Goal: Information Seeking & Learning: Learn about a topic

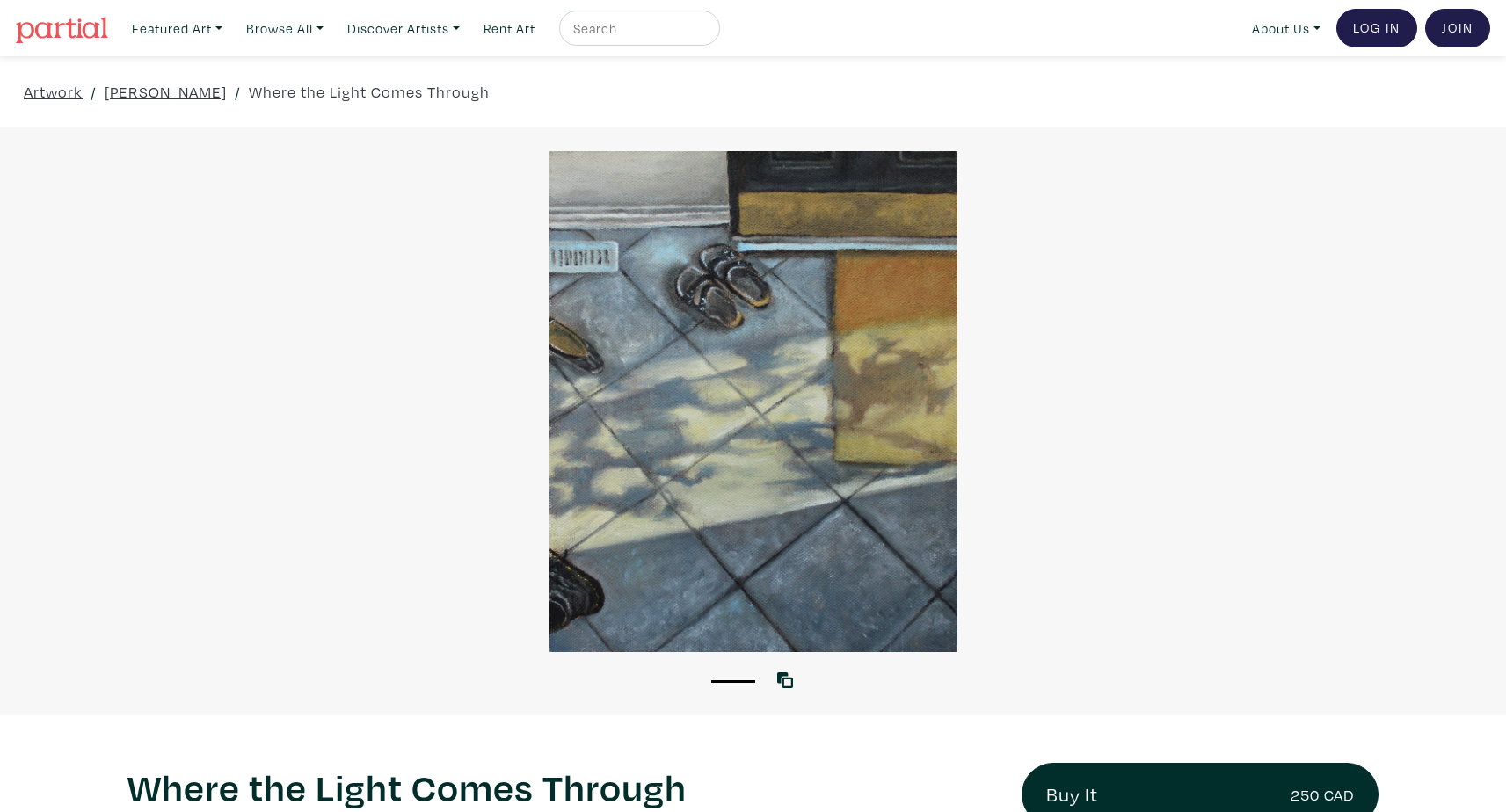
scroll to position [4, 0]
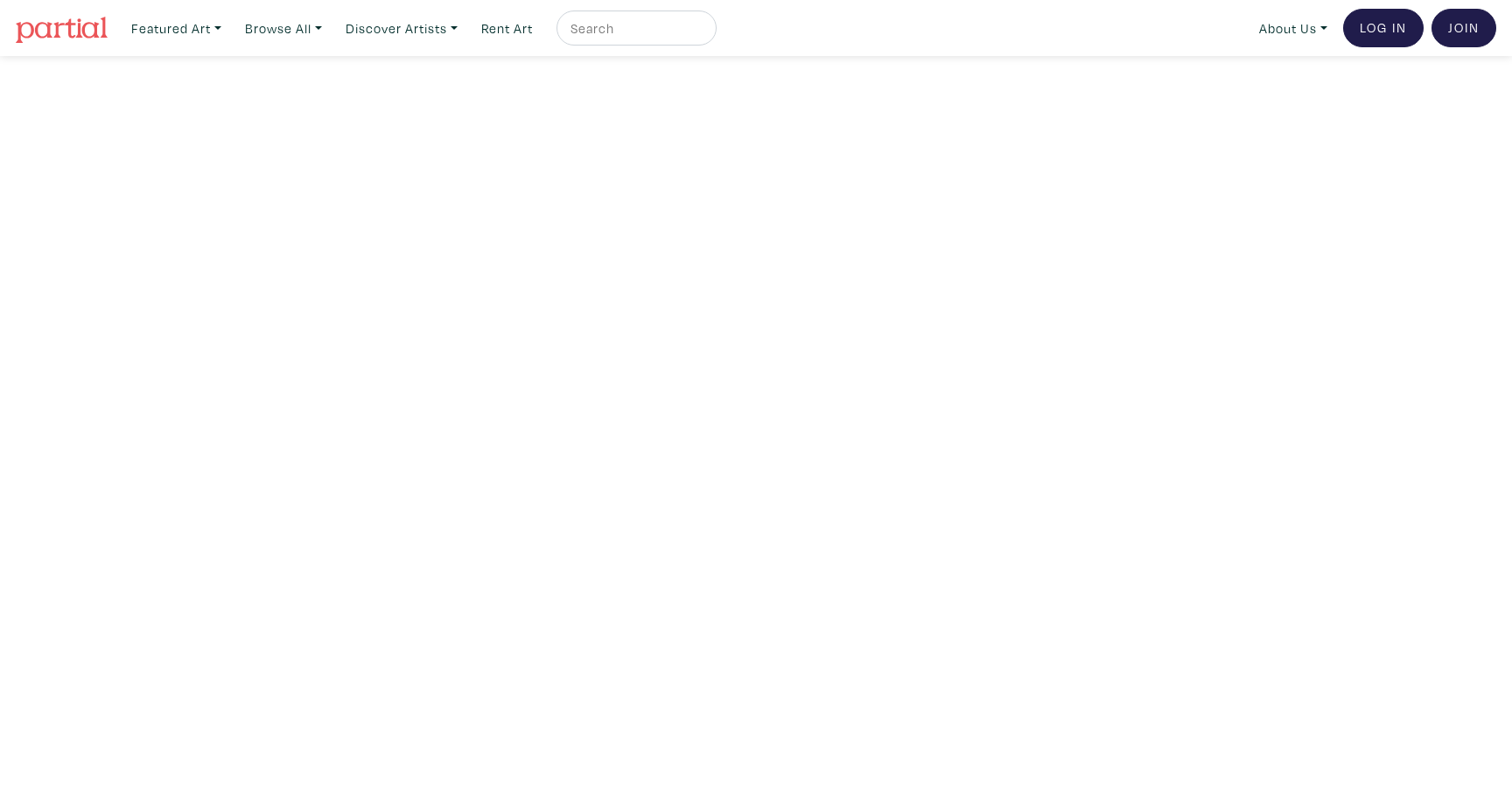
click at [621, 30] on input "text" at bounding box center [634, 28] width 131 height 22
type input "[PERSON_NAME]"
click at [703, 33] on button "submit" at bounding box center [703, 33] width 0 height 0
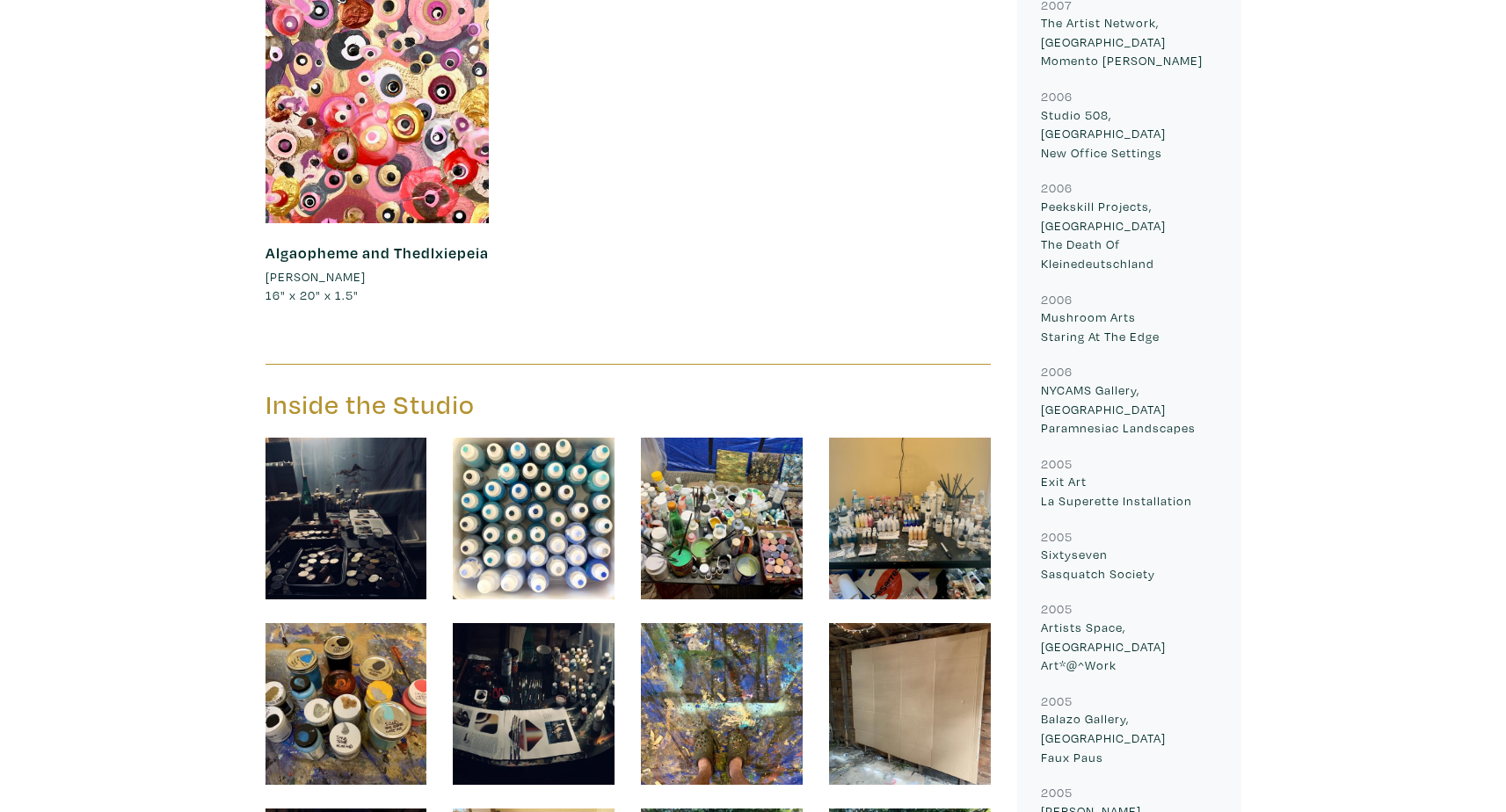
scroll to position [2151, 0]
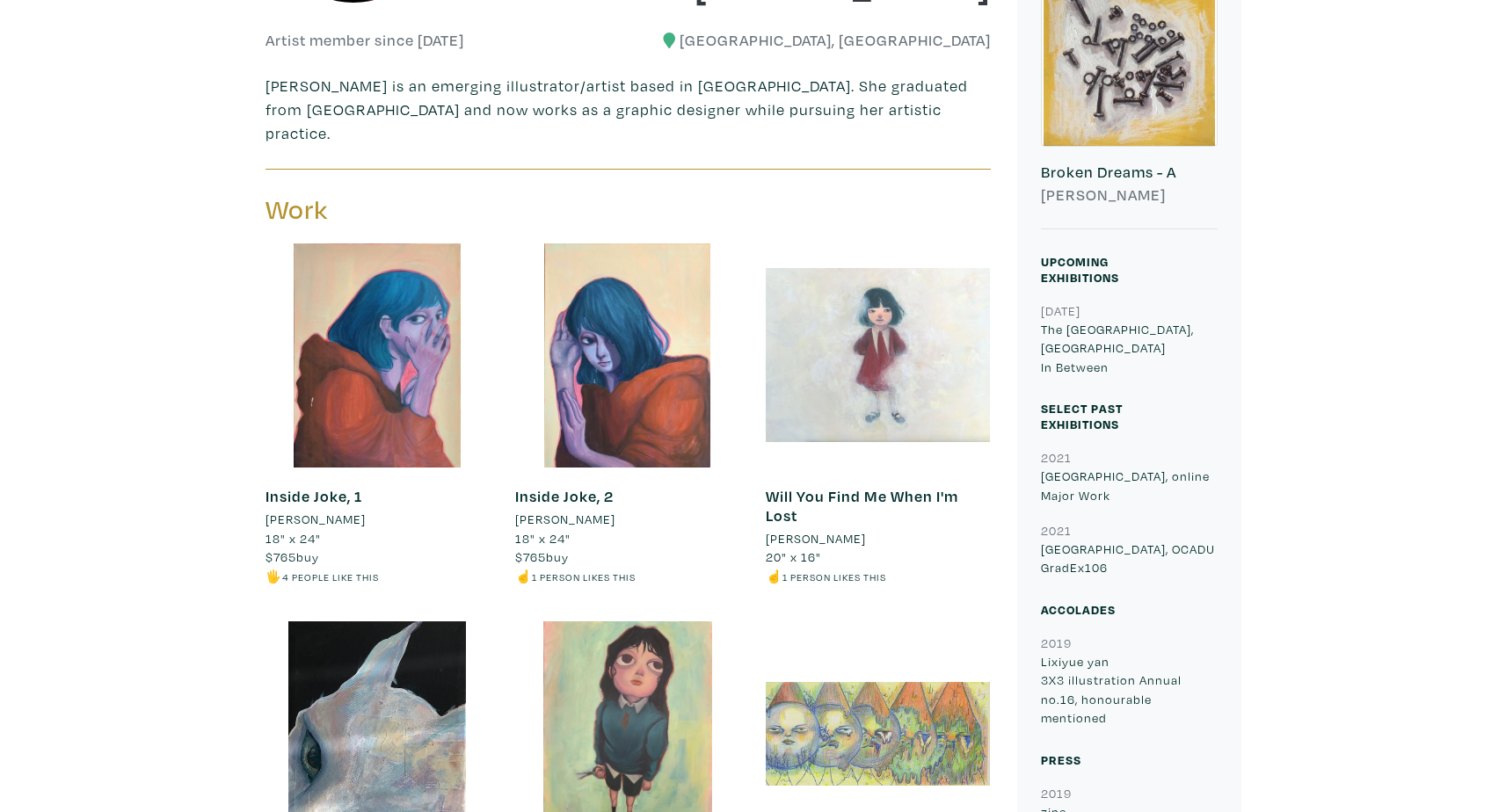
scroll to position [422, 0]
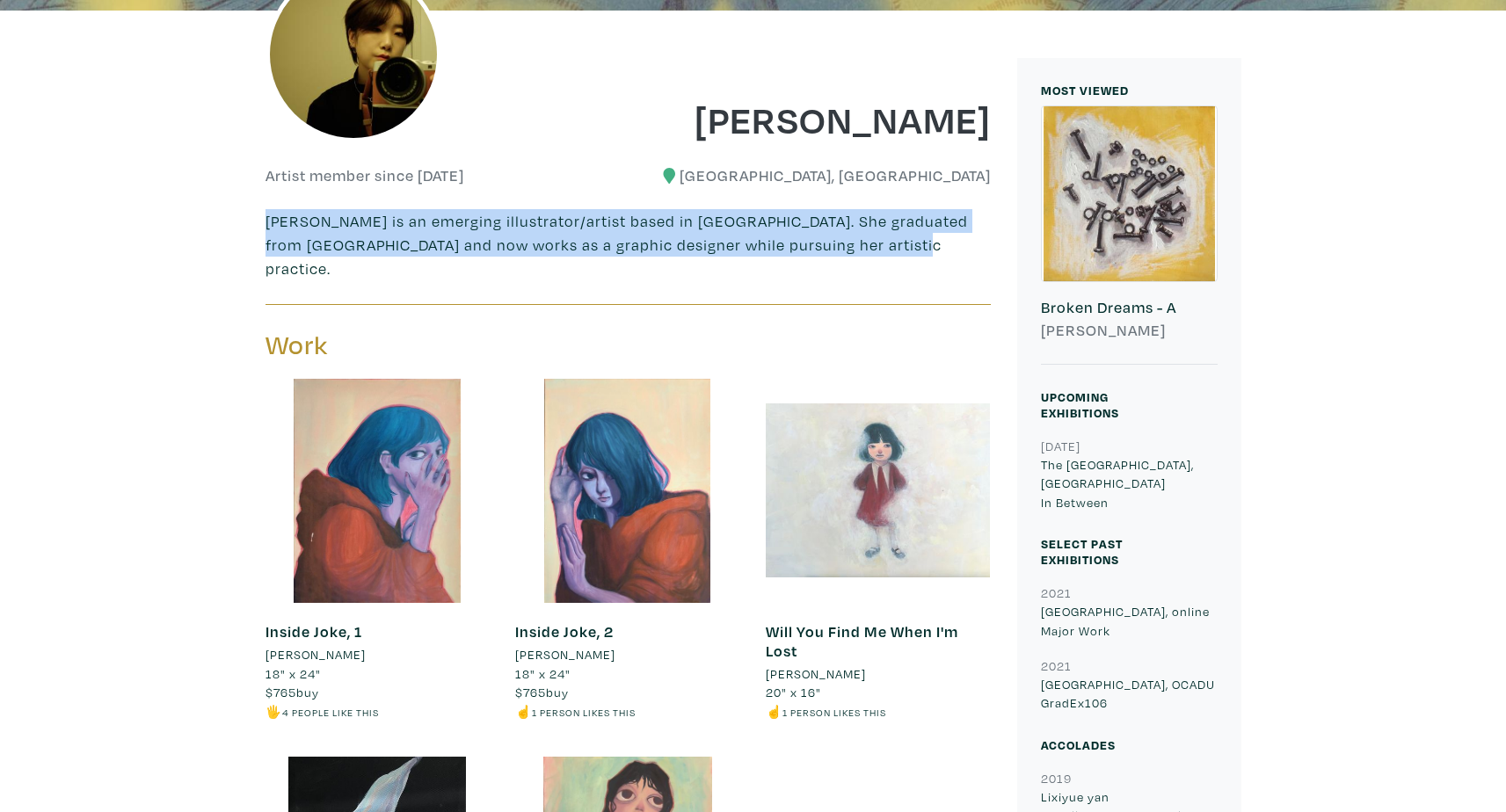
drag, startPoint x: 264, startPoint y: 219, endPoint x: 932, endPoint y: 247, distance: 668.6
copy p "Melanie L. Yan is an emerging illustrator/artist based in Toronto. She graduate…"
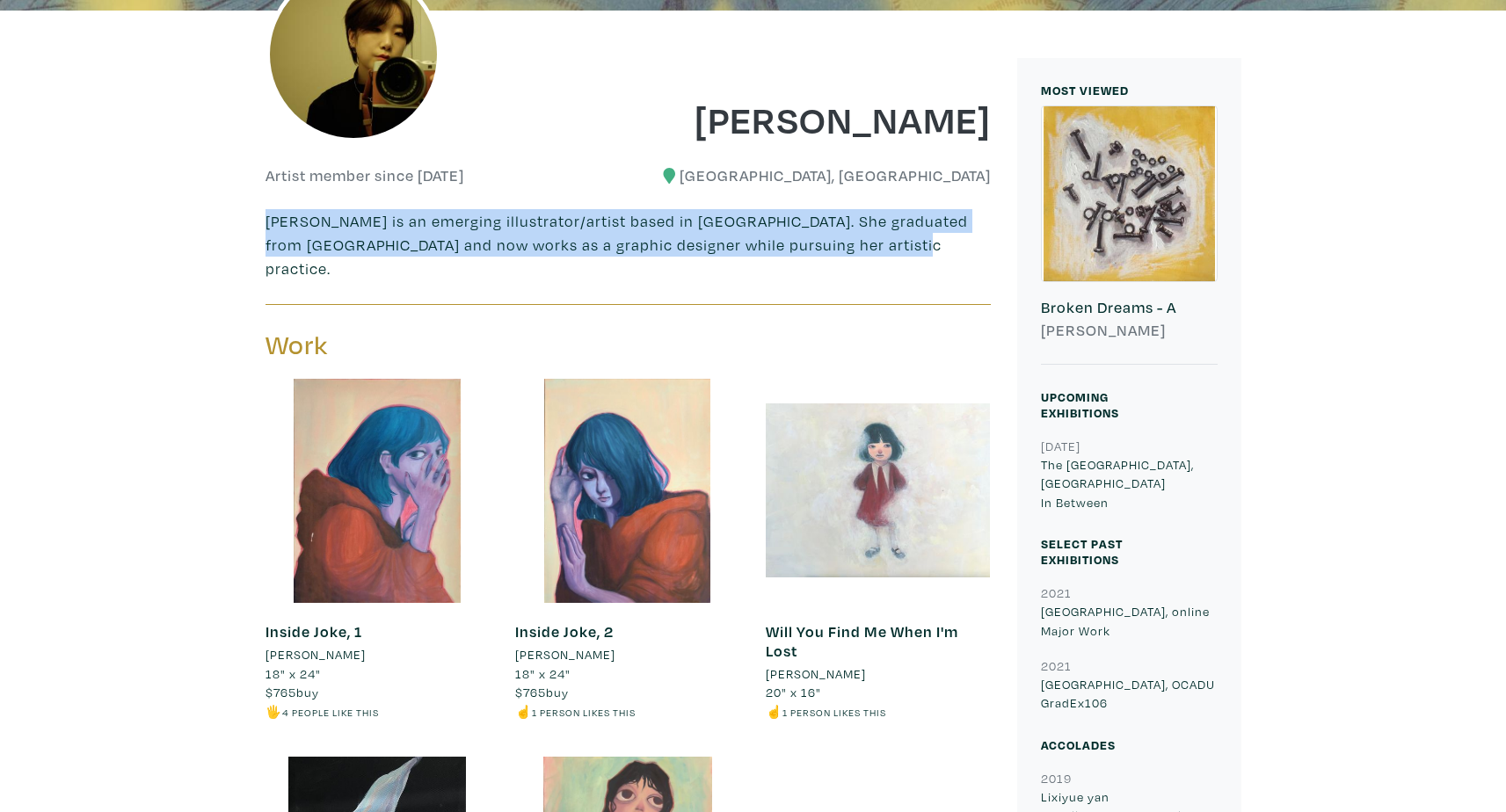
drag, startPoint x: 900, startPoint y: 247, endPoint x: 260, endPoint y: 212, distance: 641.0
copy p "Melanie L. Yan is an emerging illustrator/artist based in Toronto. She graduate…"
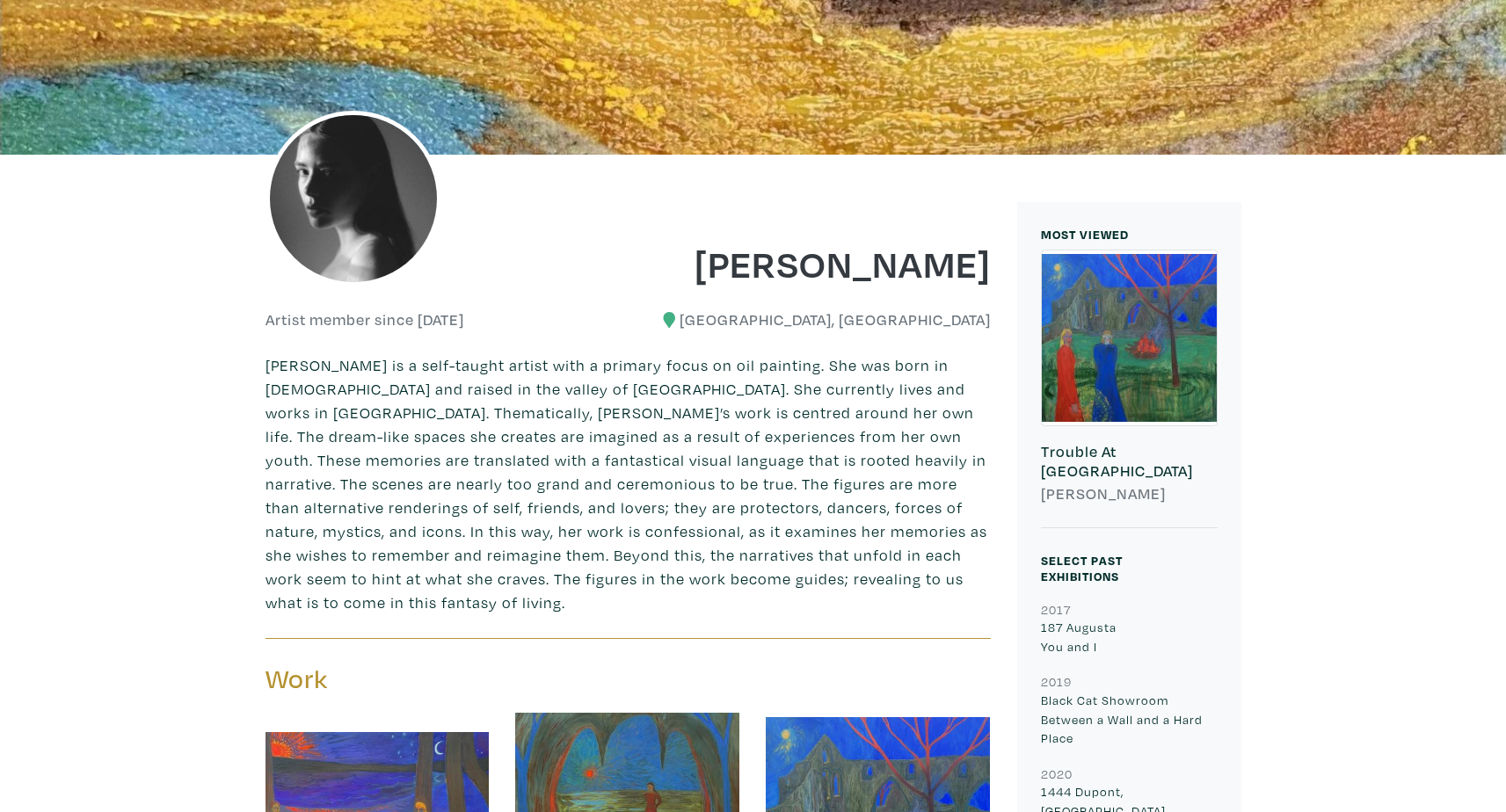
scroll to position [296, 0]
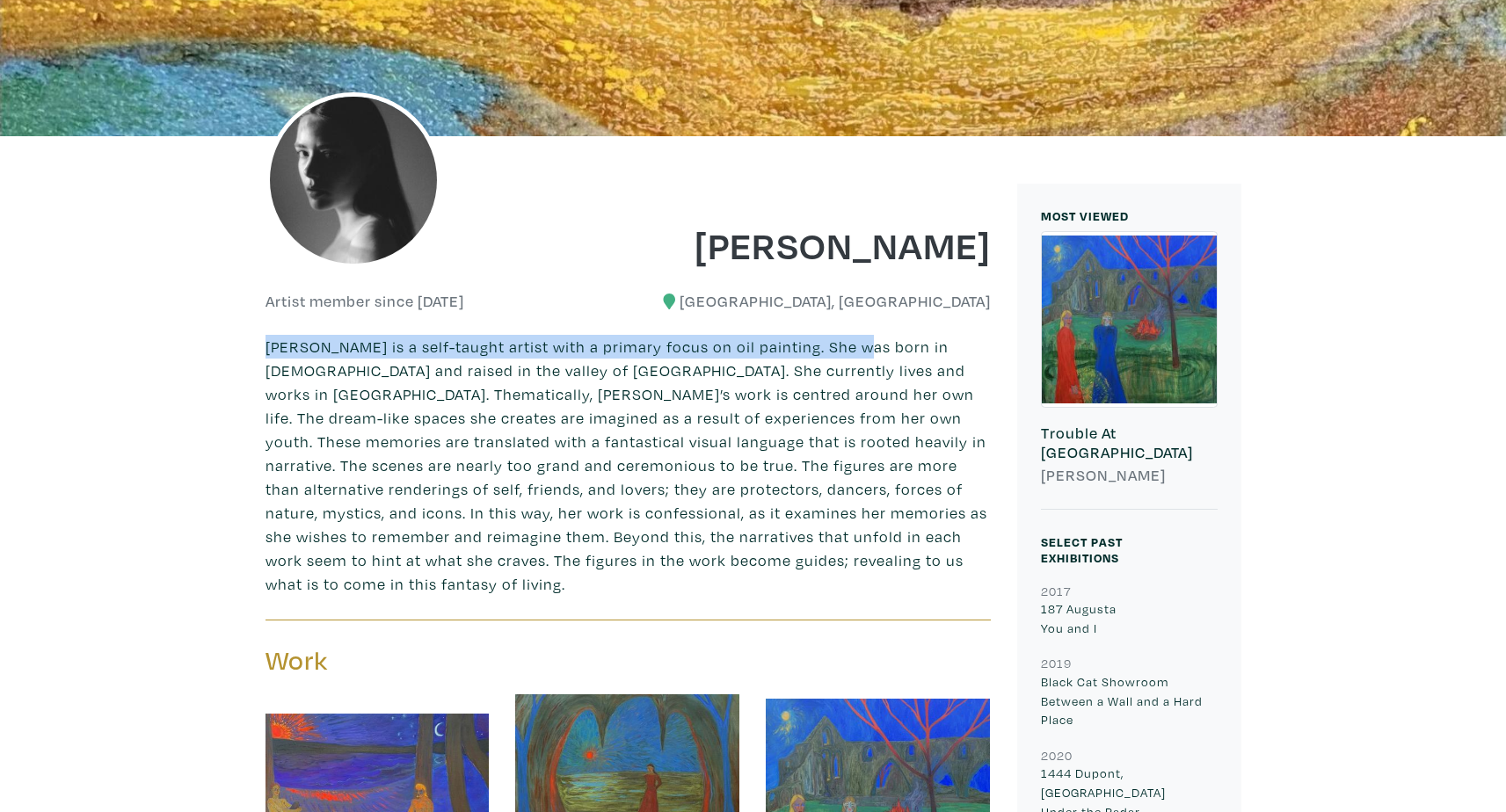
drag, startPoint x: 262, startPoint y: 349, endPoint x: 854, endPoint y: 349, distance: 592.0
copy p "Carmen Marie Alonso is a self-taught artist with a primary focus on oil paintin…"
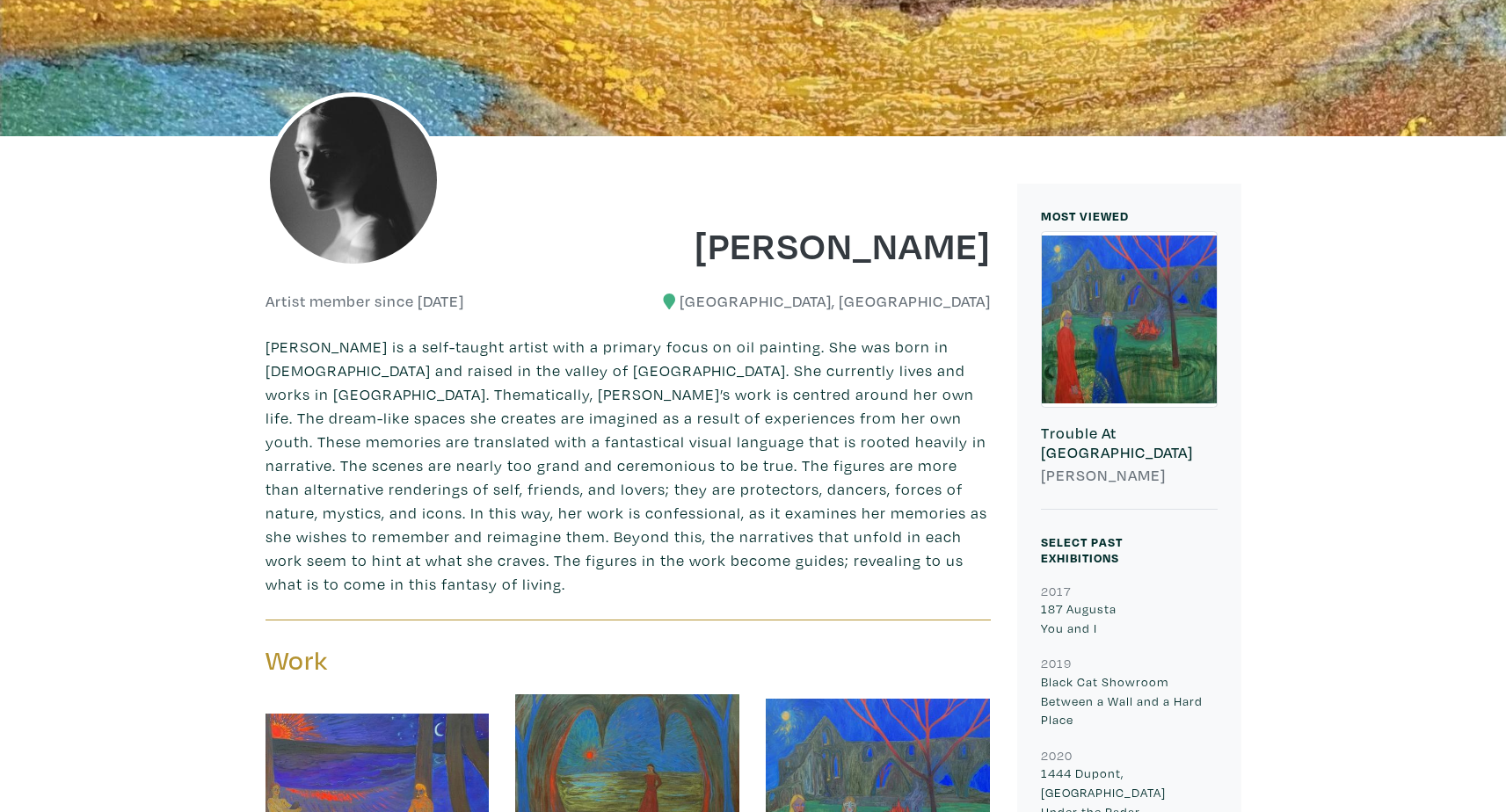
click at [631, 371] on p "Carmen Marie Alonso is a self-taught artist with a primary focus on oil paintin…" at bounding box center [629, 465] width 726 height 261
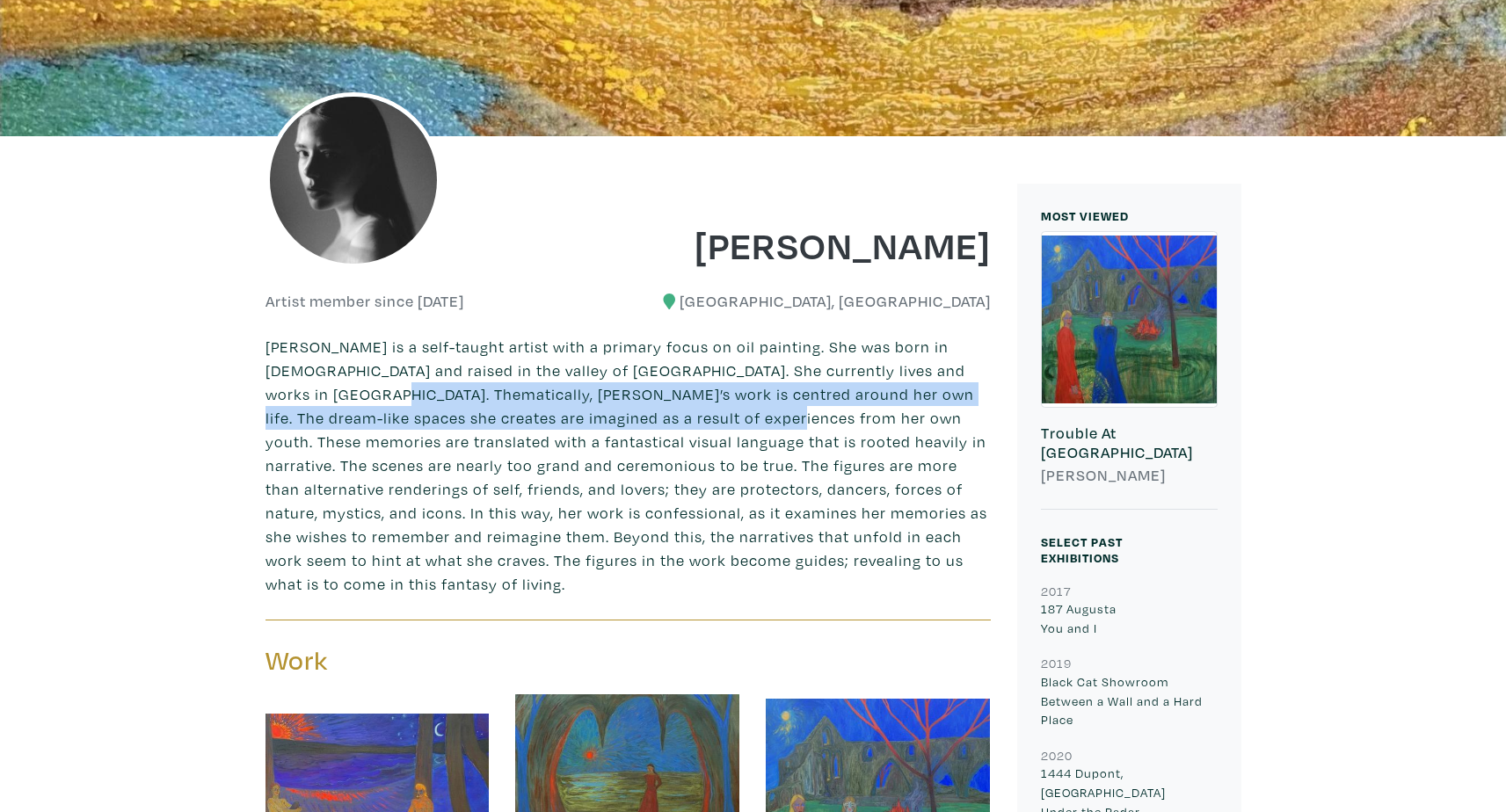
drag, startPoint x: 265, startPoint y: 394, endPoint x: 681, endPoint y: 411, distance: 416.3
click at [681, 411] on p "Carmen Marie Alonso is a self-taught artist with a primary focus on oil paintin…" at bounding box center [629, 465] width 726 height 261
copy p "Carmen Marie’s work is centred around her own life. The dream-like spaces she c…"
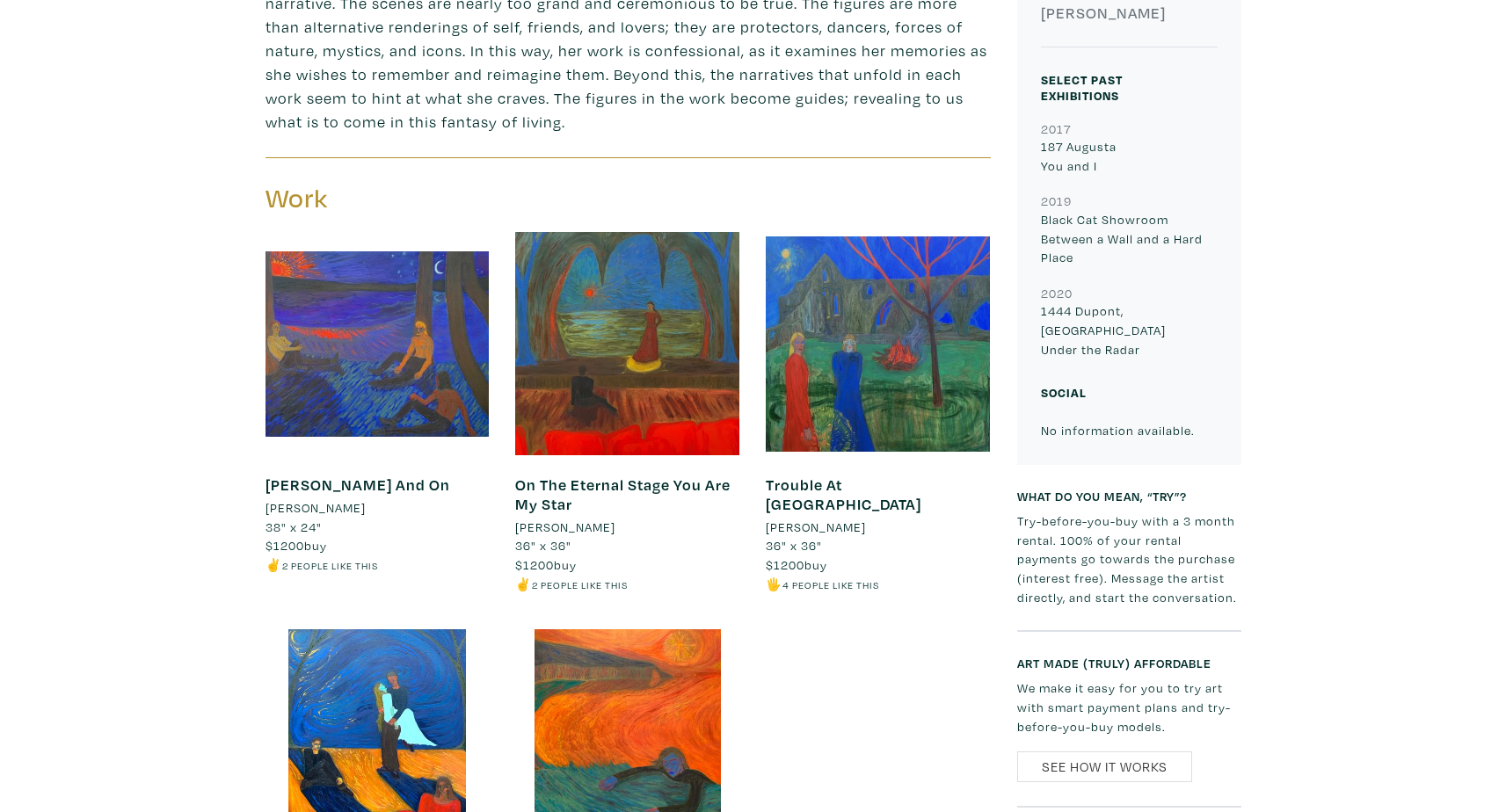
scroll to position [0, 0]
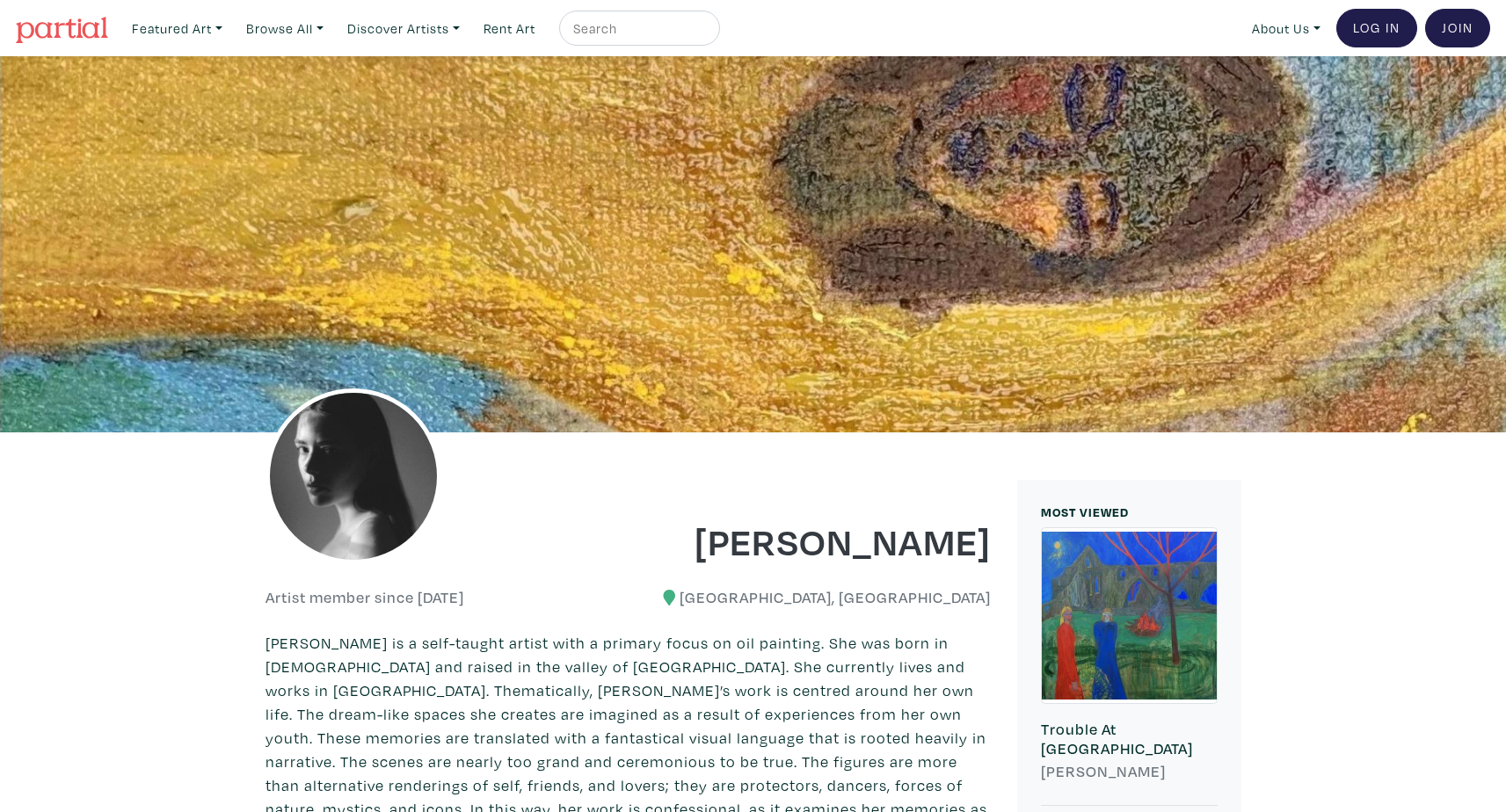
click at [612, 450] on div at bounding box center [440, 498] width 376 height 132
click at [563, 468] on div at bounding box center [440, 498] width 376 height 132
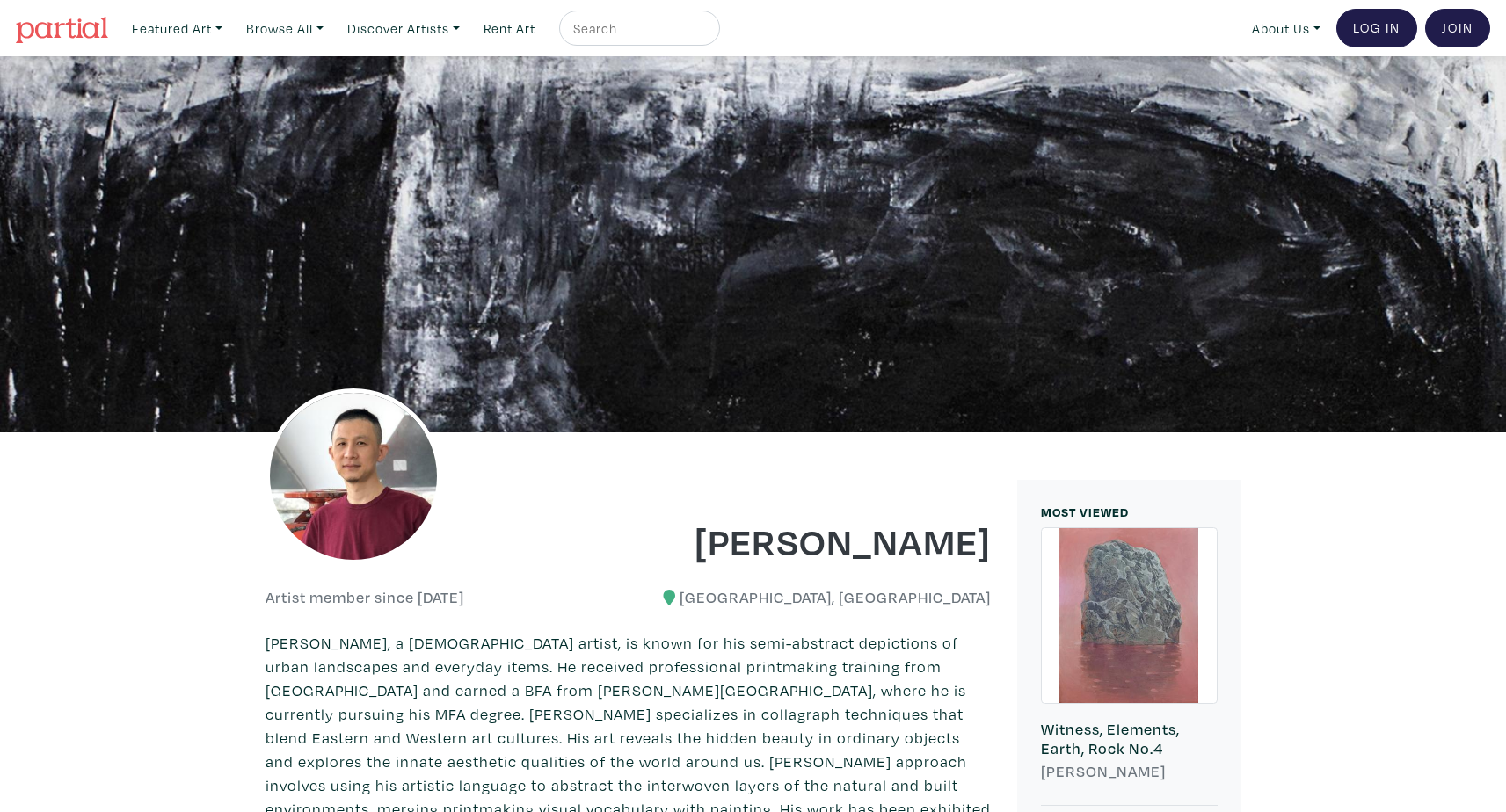
scroll to position [358, 0]
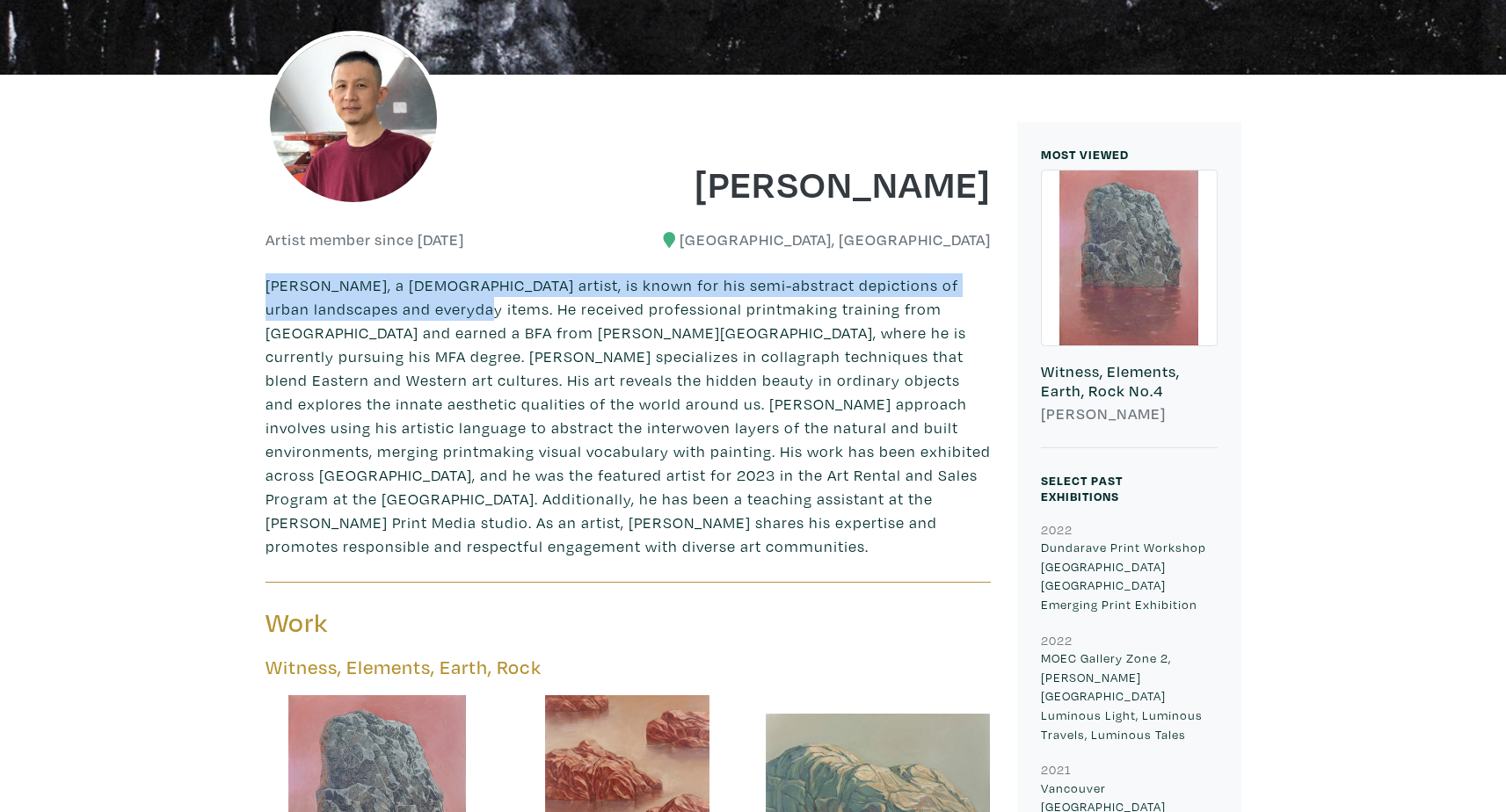
drag, startPoint x: 282, startPoint y: 284, endPoint x: 414, endPoint y: 309, distance: 134.3
copy p "Kai Liu, a Chinese-Canadian artist, is known for his semi-abstract depictions o…"
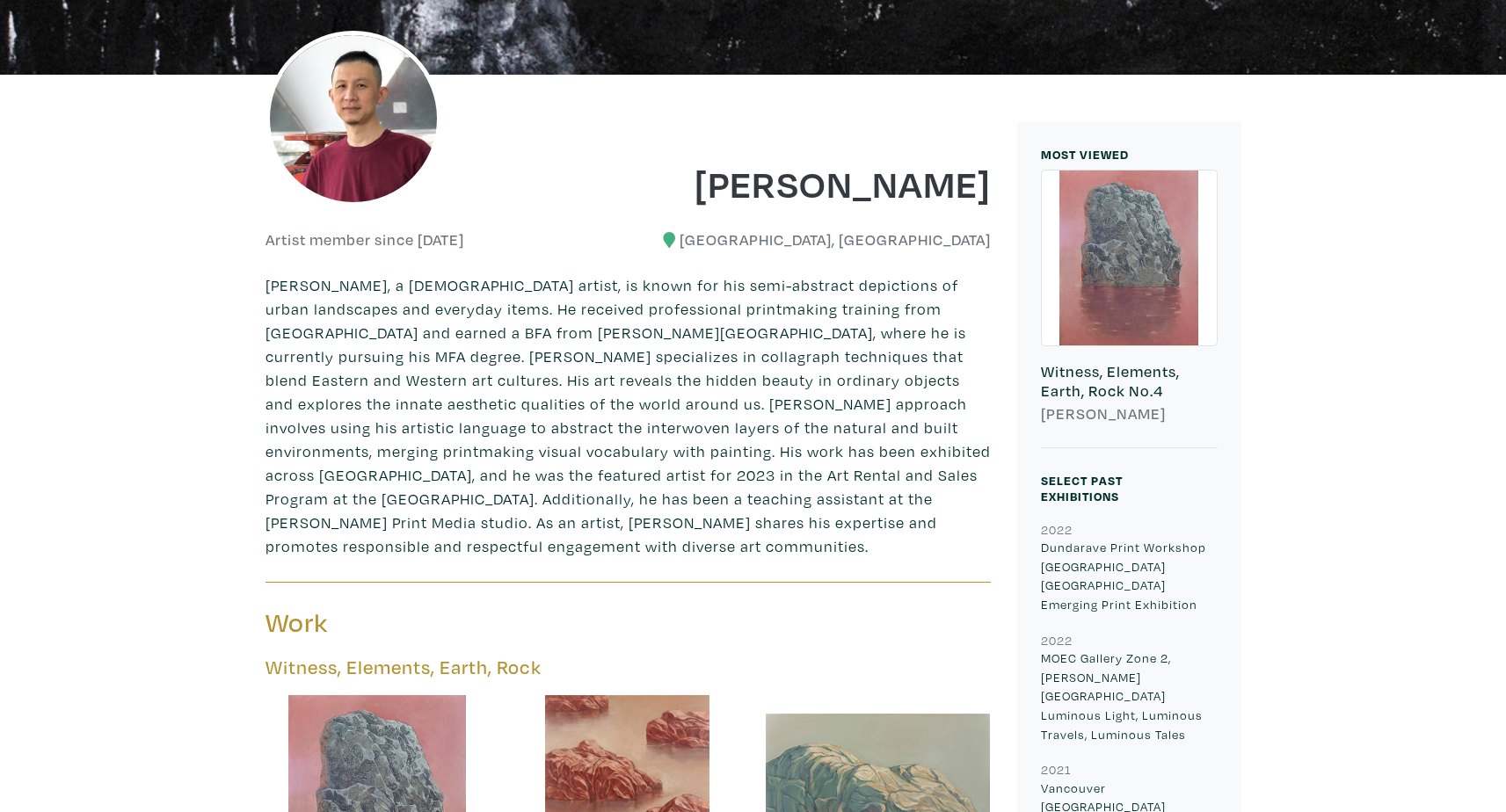
click at [663, 136] on div "Kai Liu" at bounding box center [815, 171] width 376 height 72
click at [541, 135] on div at bounding box center [440, 140] width 376 height 132
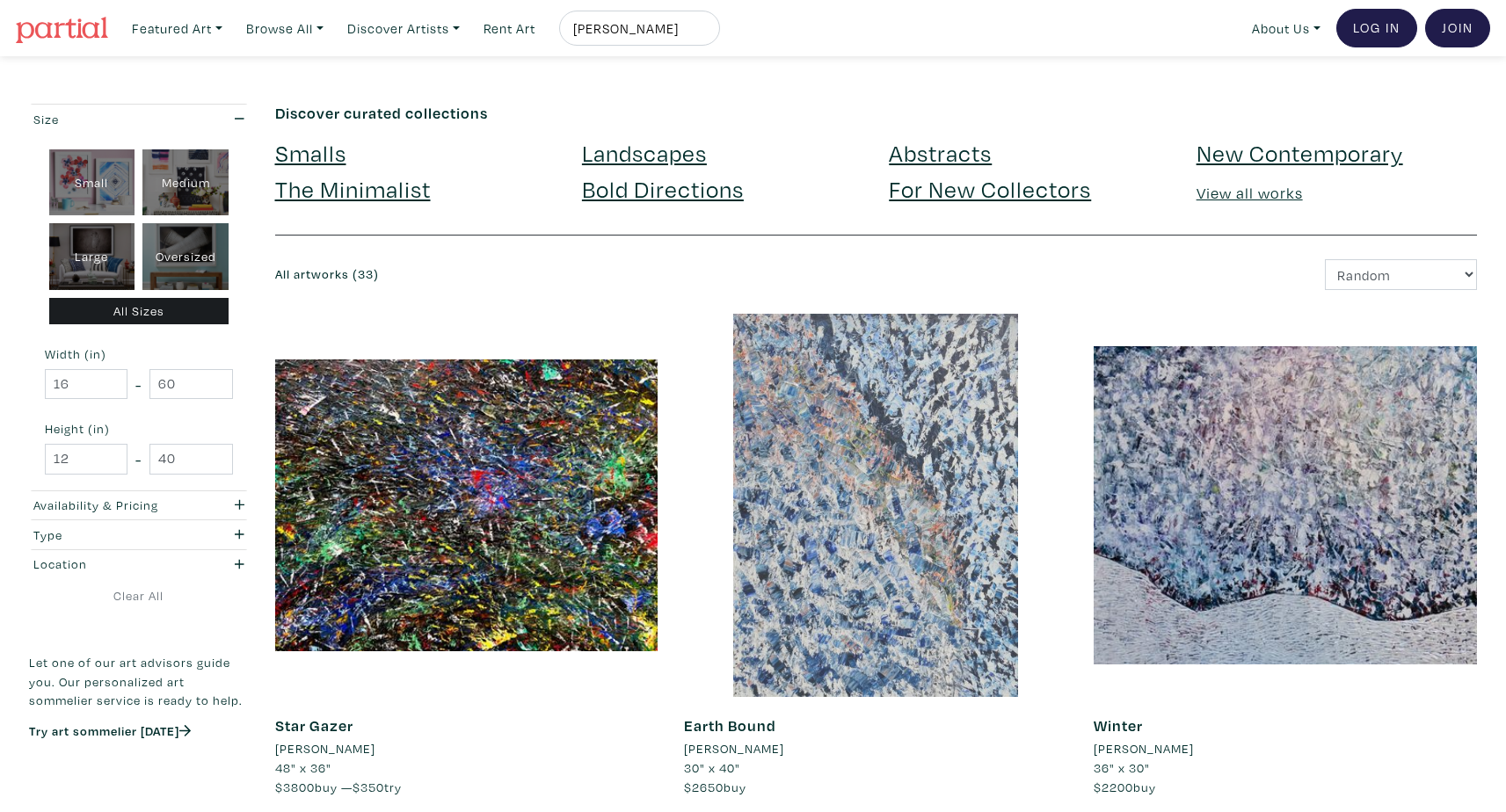
scroll to position [138, 0]
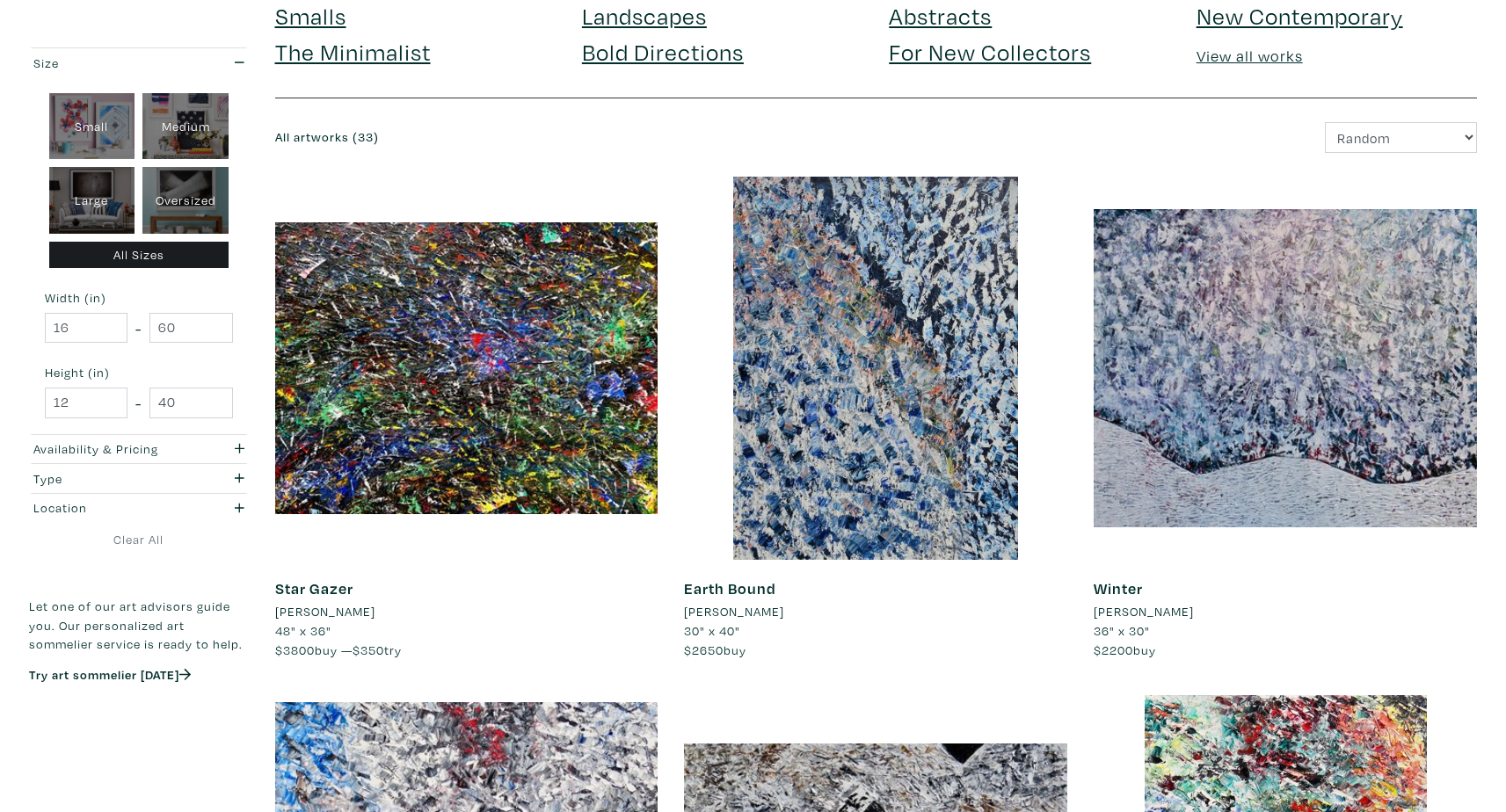
click at [316, 611] on li "[PERSON_NAME]" at bounding box center [325, 611] width 100 height 20
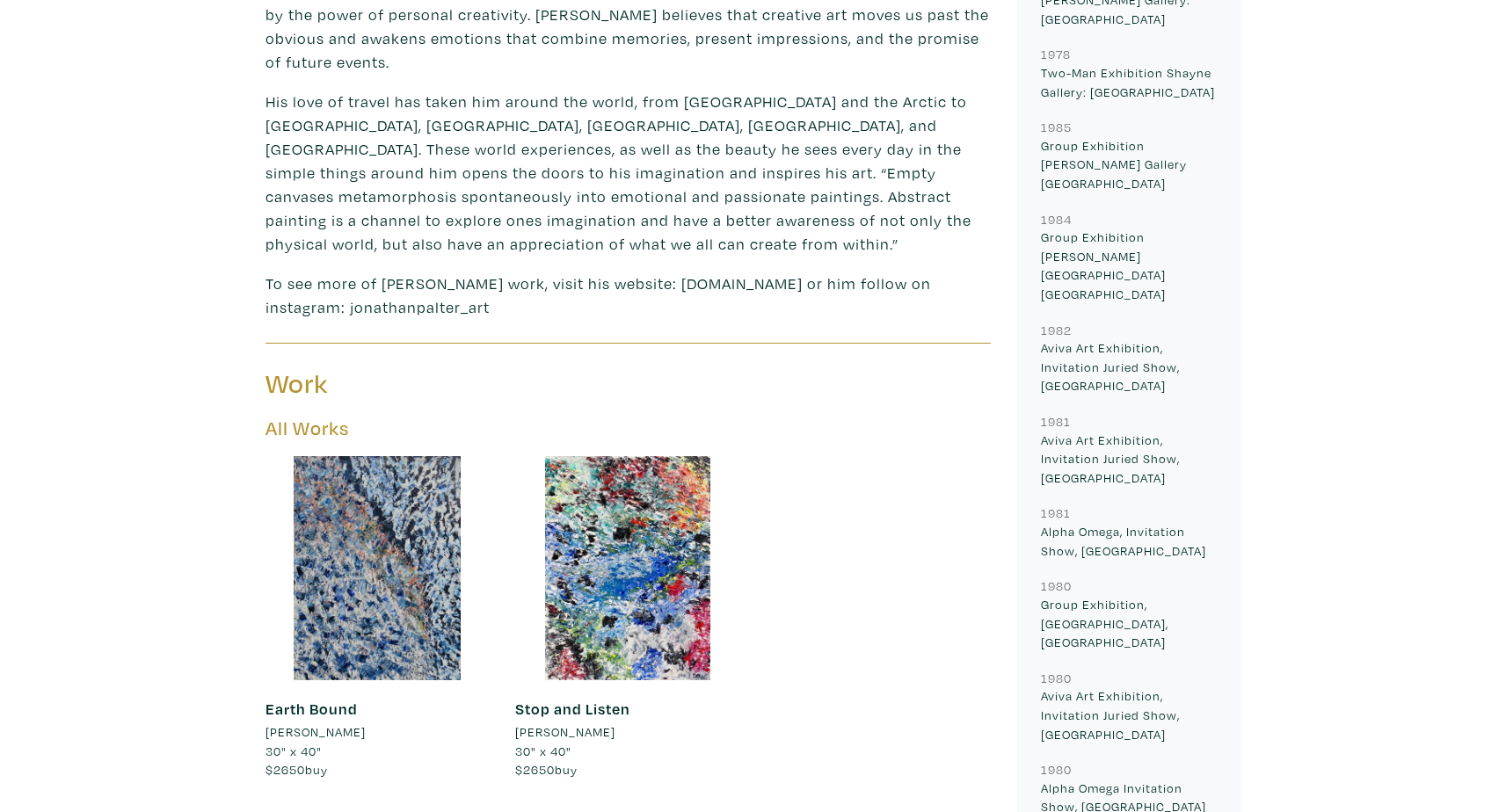
scroll to position [1078, 0]
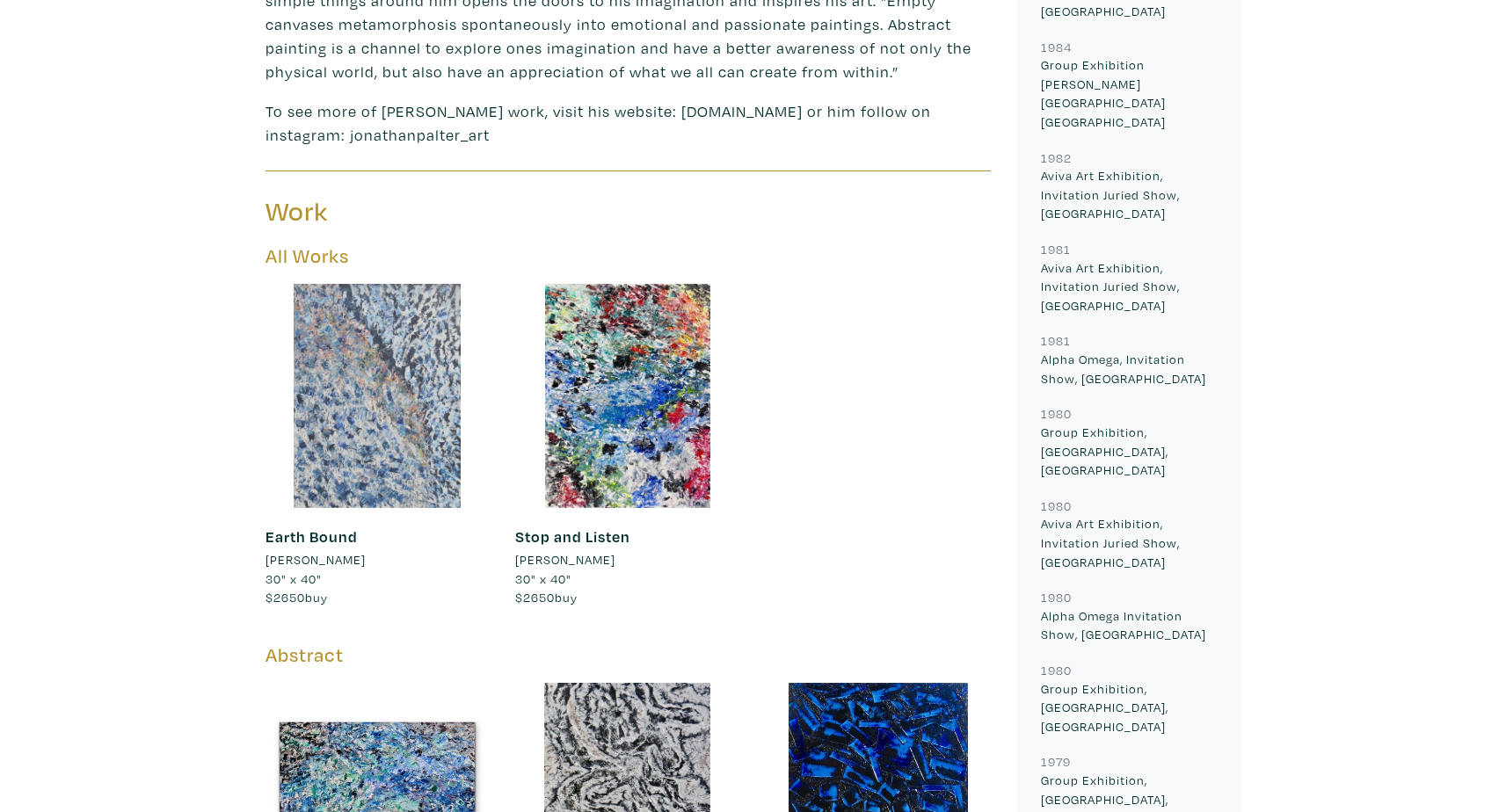
click at [371, 330] on div at bounding box center [378, 396] width 224 height 224
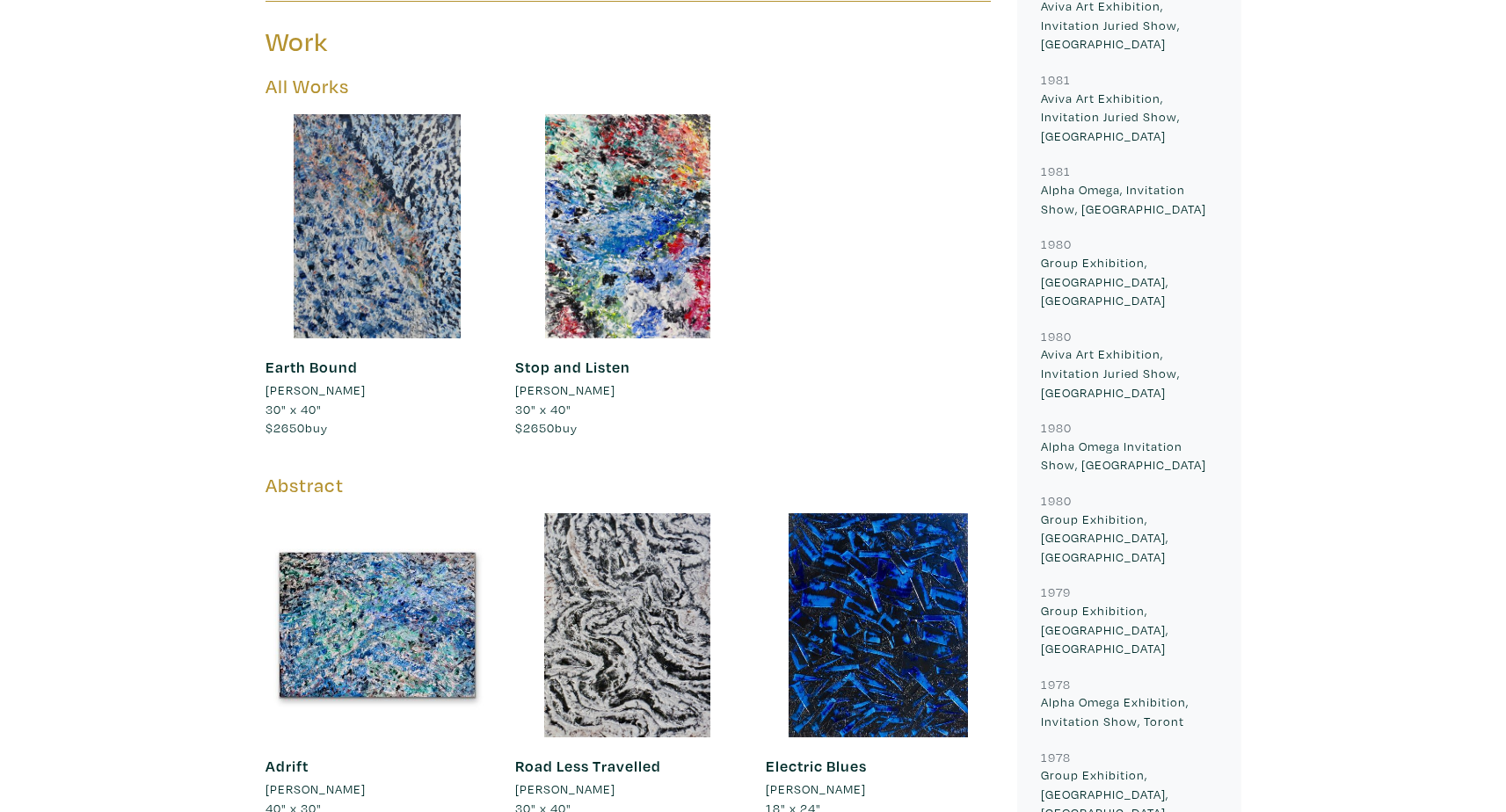
scroll to position [1096, 0]
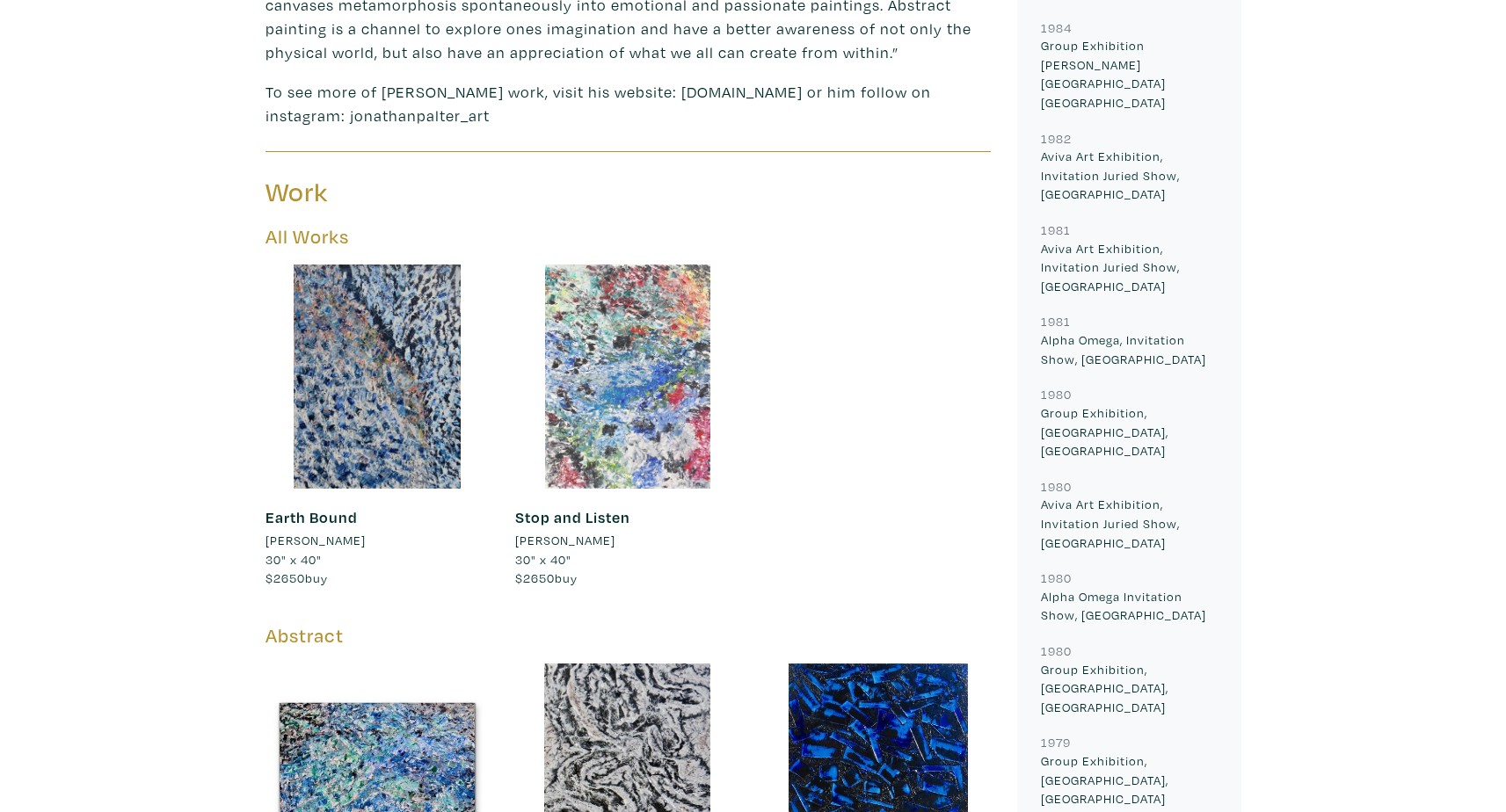
click at [597, 320] on div at bounding box center [628, 377] width 224 height 224
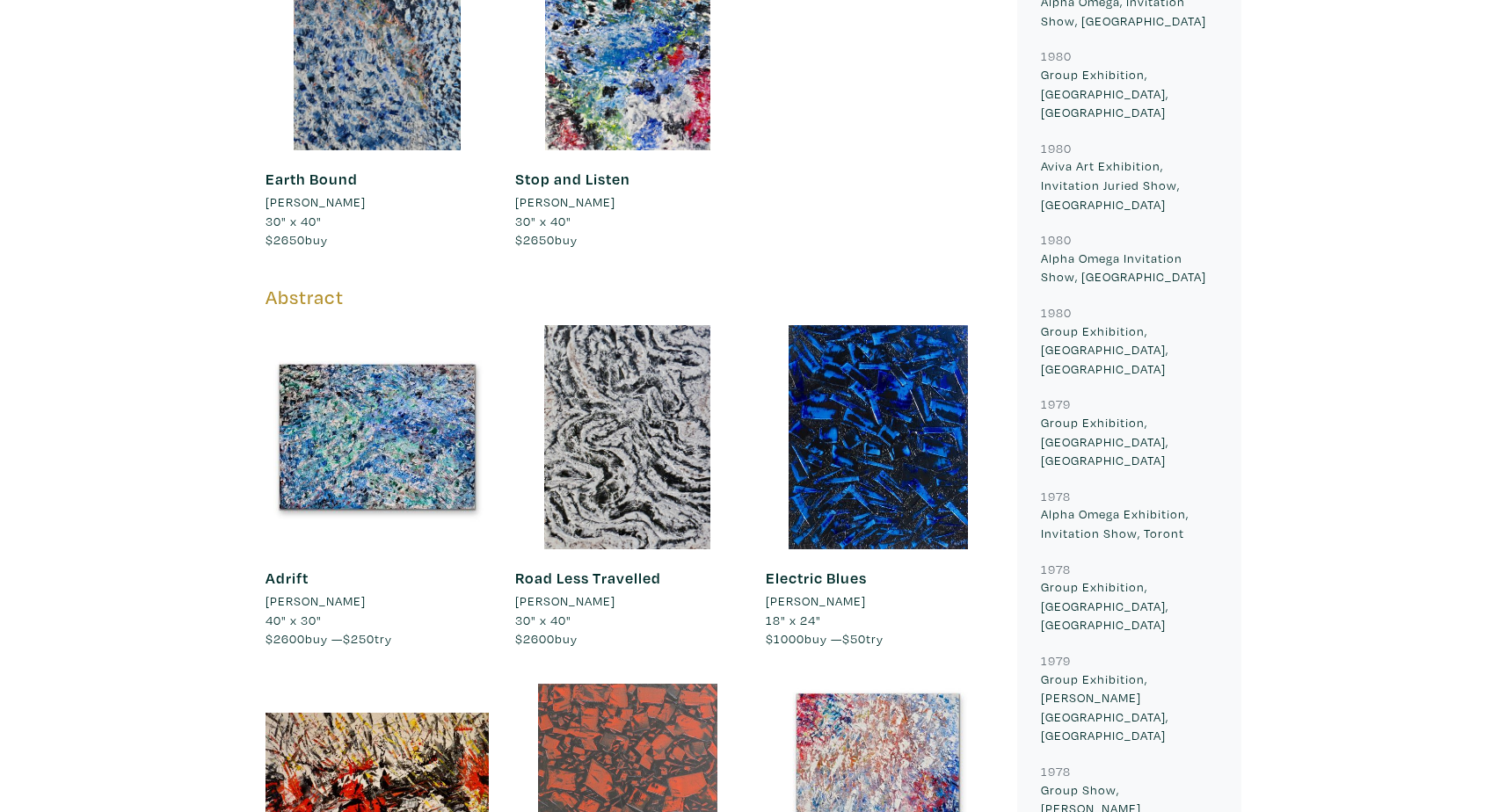
scroll to position [1645, 0]
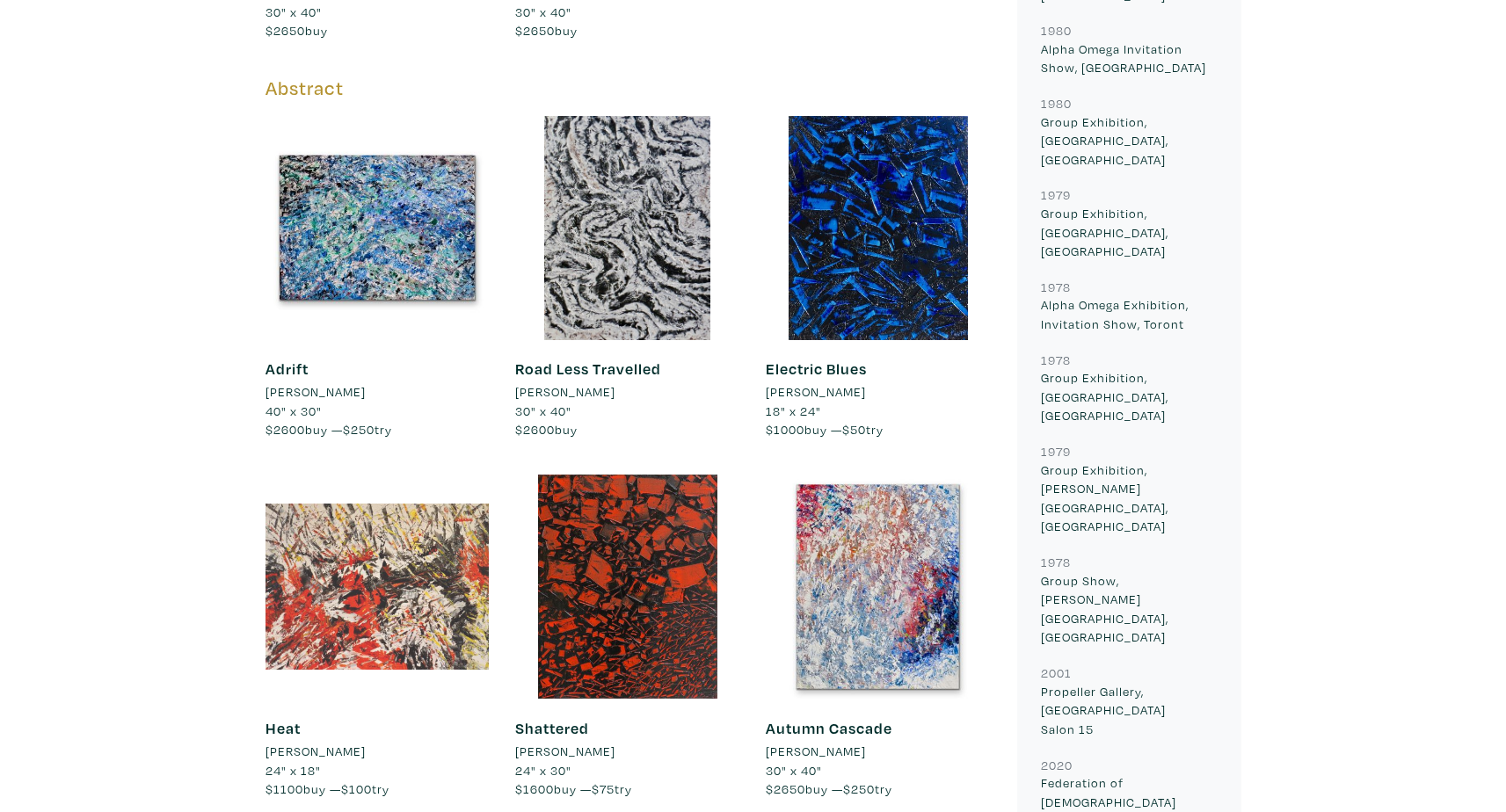
click at [388, 557] on div at bounding box center [378, 587] width 224 height 224
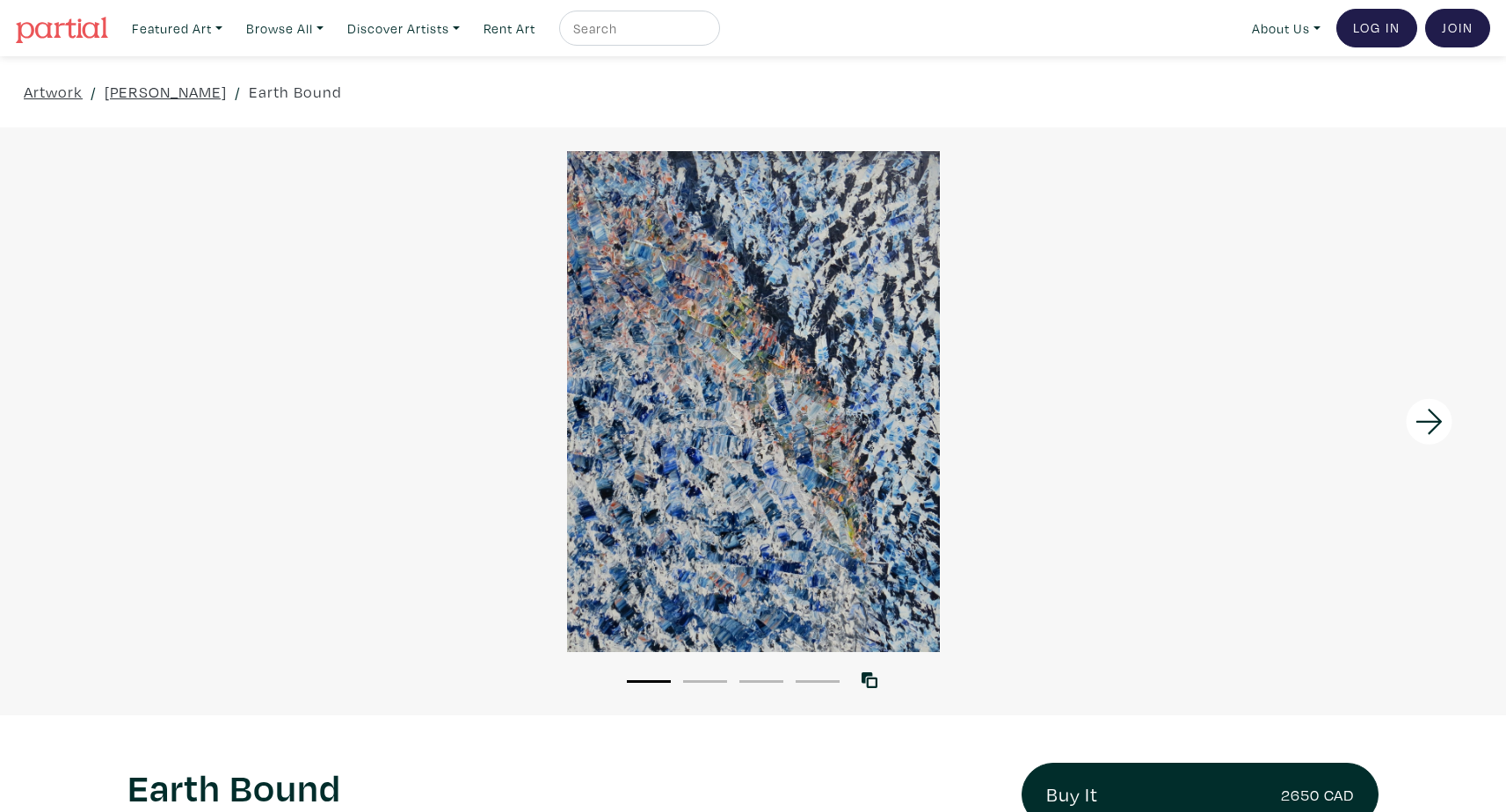
click at [621, 228] on div at bounding box center [753, 401] width 1506 height 501
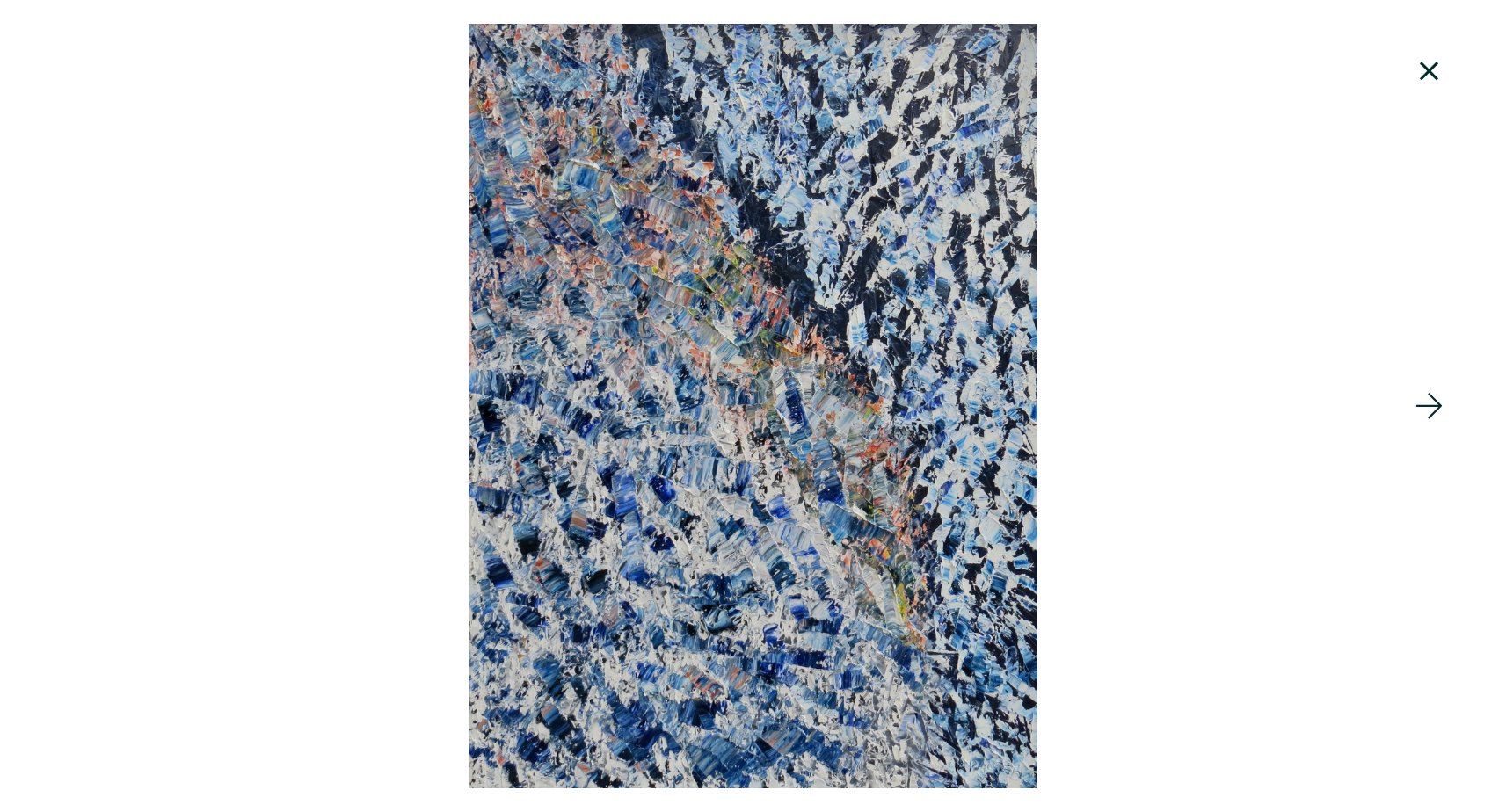
click at [1452, 65] on icon at bounding box center [1429, 71] width 59 height 47
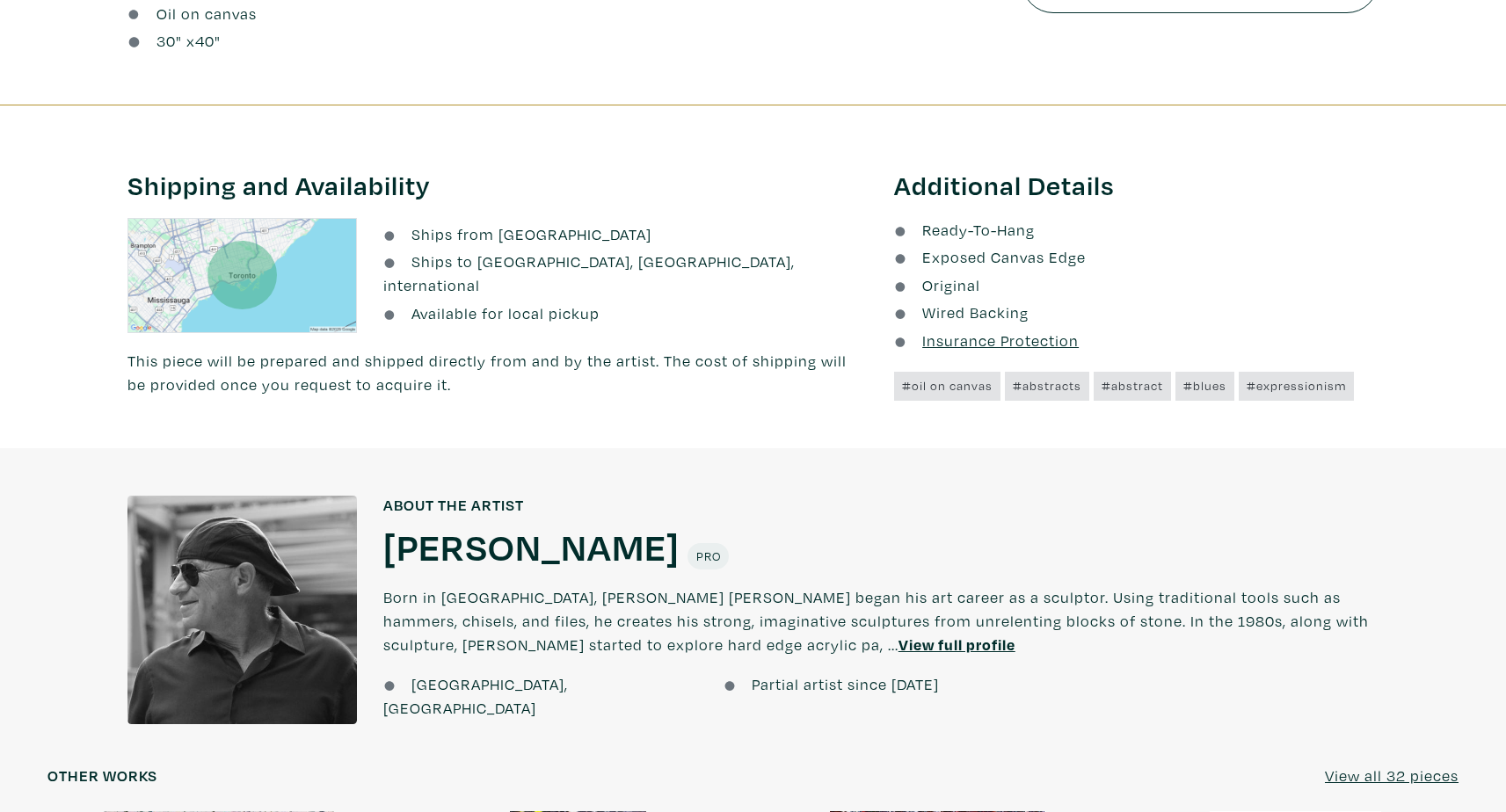
scroll to position [1495, 0]
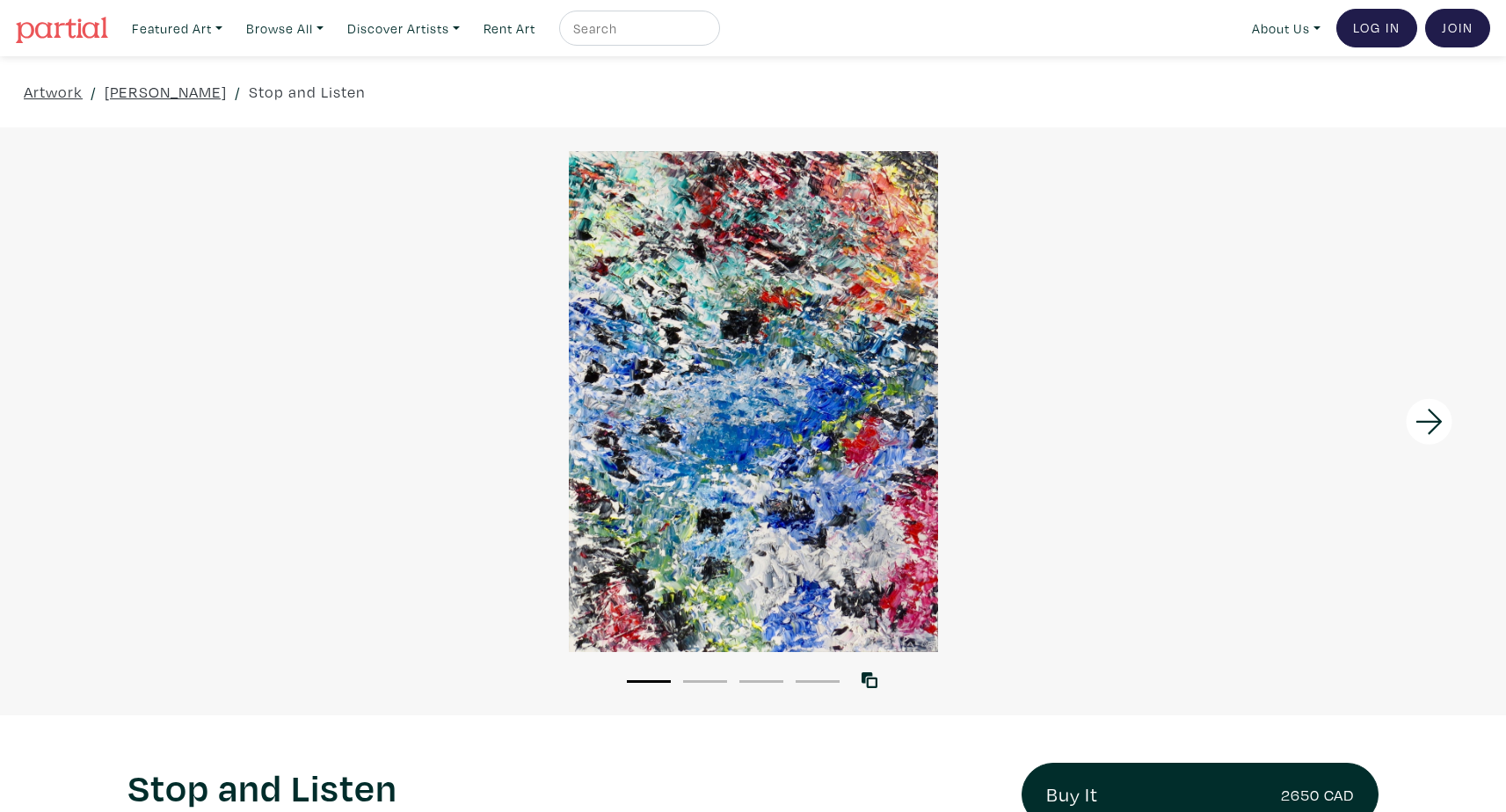
click at [764, 374] on div at bounding box center [753, 401] width 1506 height 501
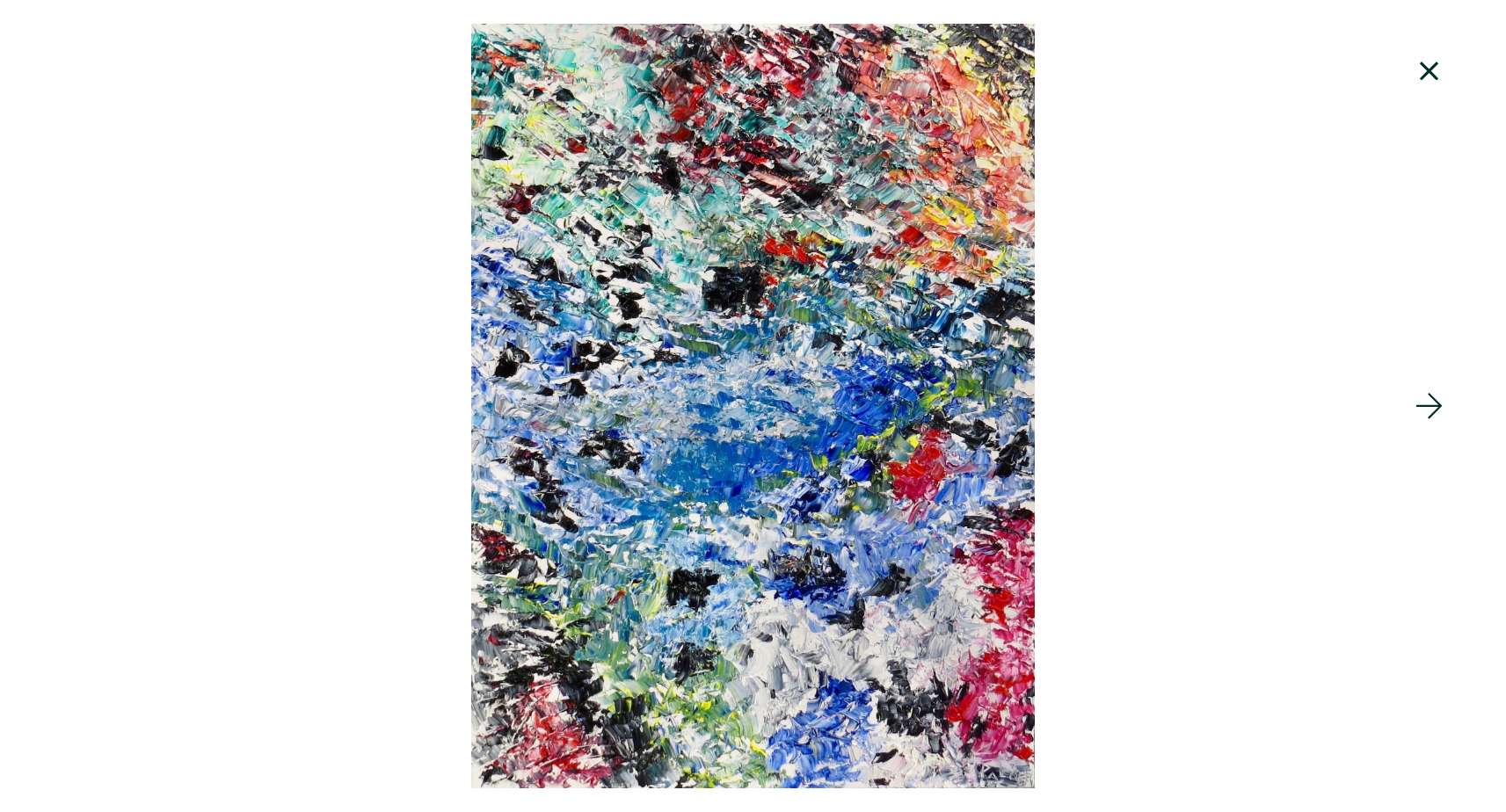
click at [1435, 73] on icon at bounding box center [1429, 71] width 59 height 47
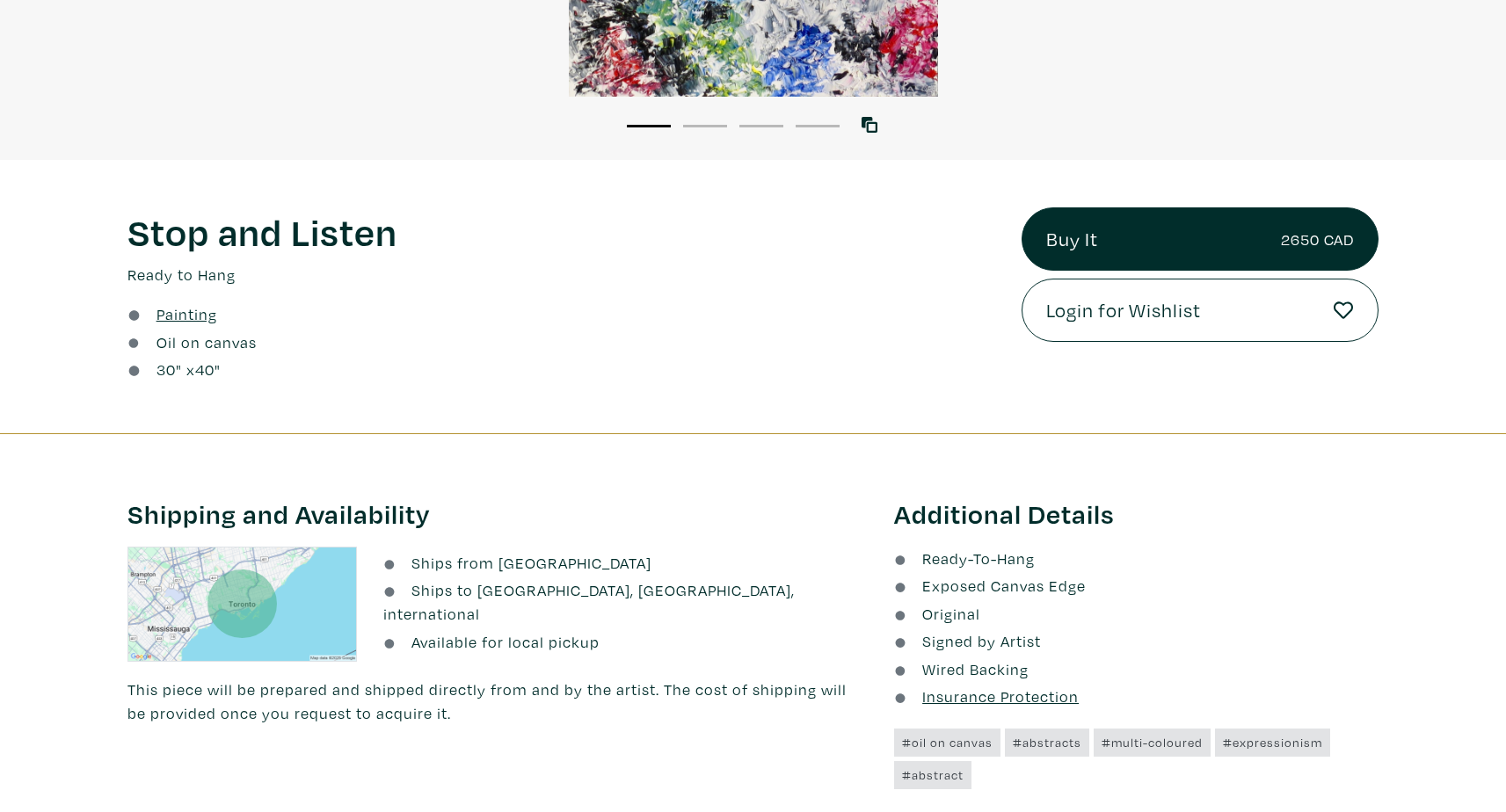
scroll to position [552, 0]
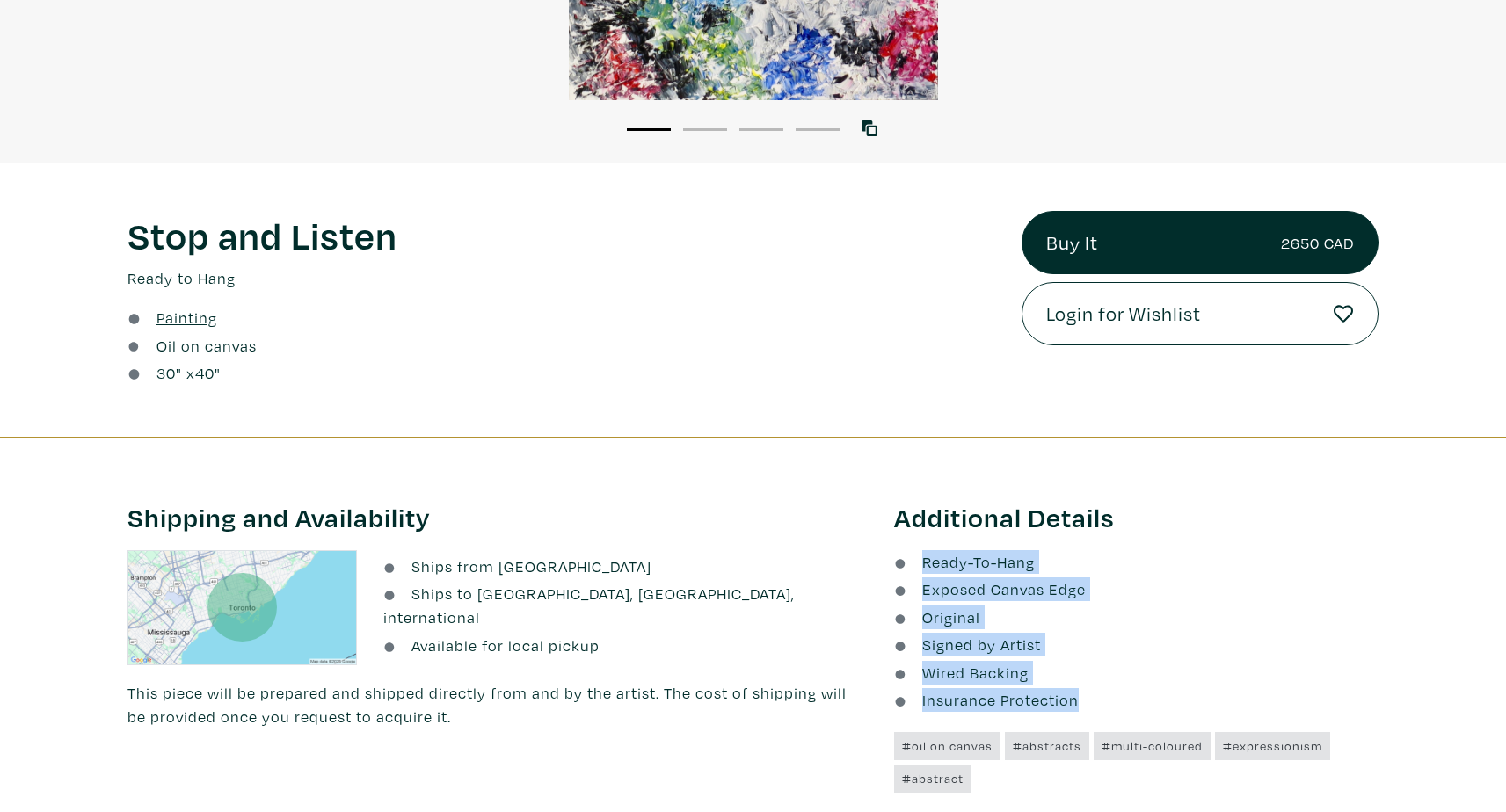
drag, startPoint x: 1121, startPoint y: 704, endPoint x: 917, endPoint y: 559, distance: 250.3
click at [917, 559] on ul "Ready-To-Hang Exposed Canvas Edge Original Signed by Artist Wired Backing Insur…" at bounding box center [1137, 631] width 484 height 163
copy ul "Ready-To-Hang Exposed Canvas Edge Original Signed by Artist Wired Backing Insur…"
click at [1259, 567] on li "Ready-To-Hang" at bounding box center [1137, 561] width 484 height 24
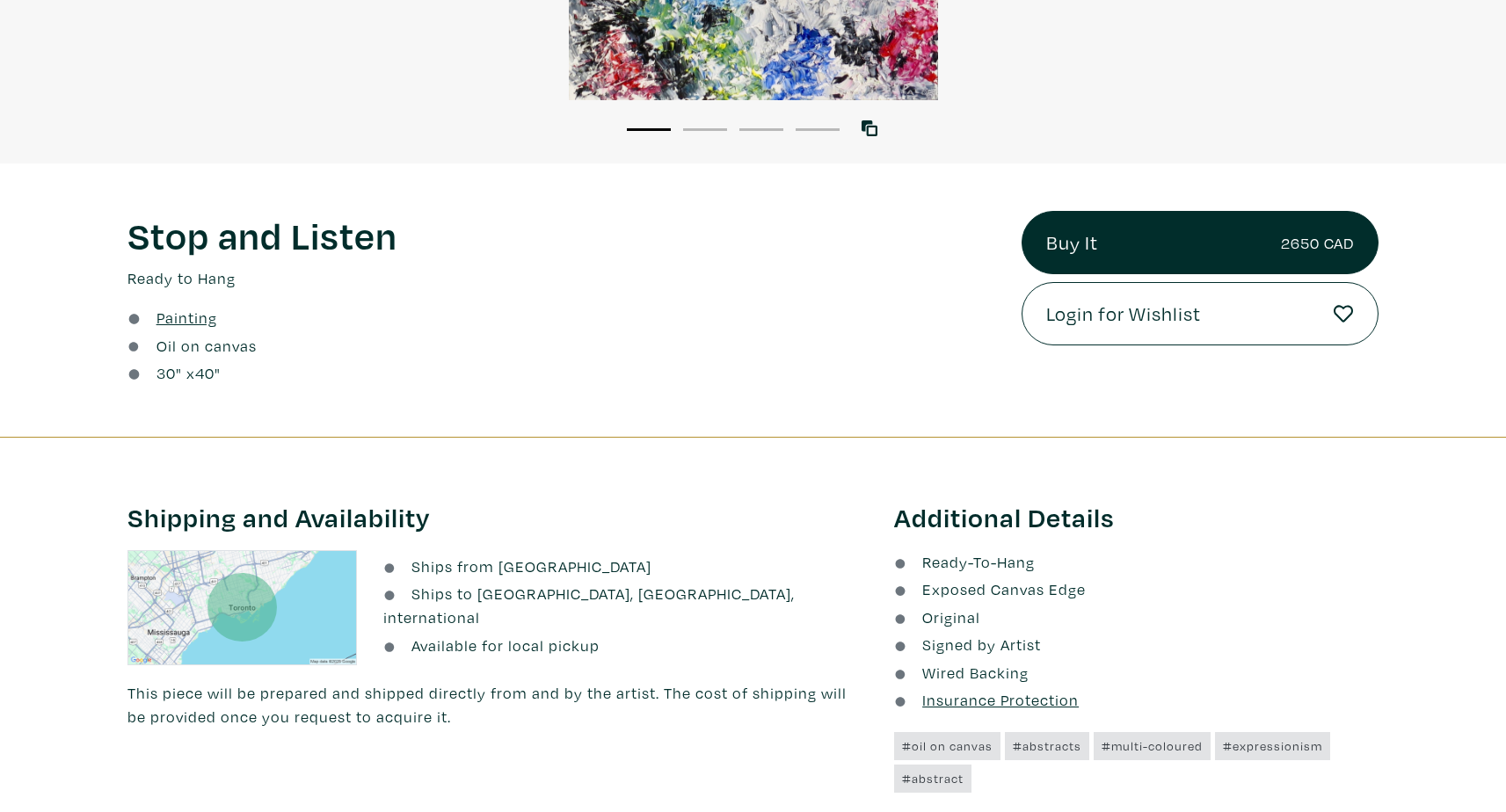
scroll to position [522, 0]
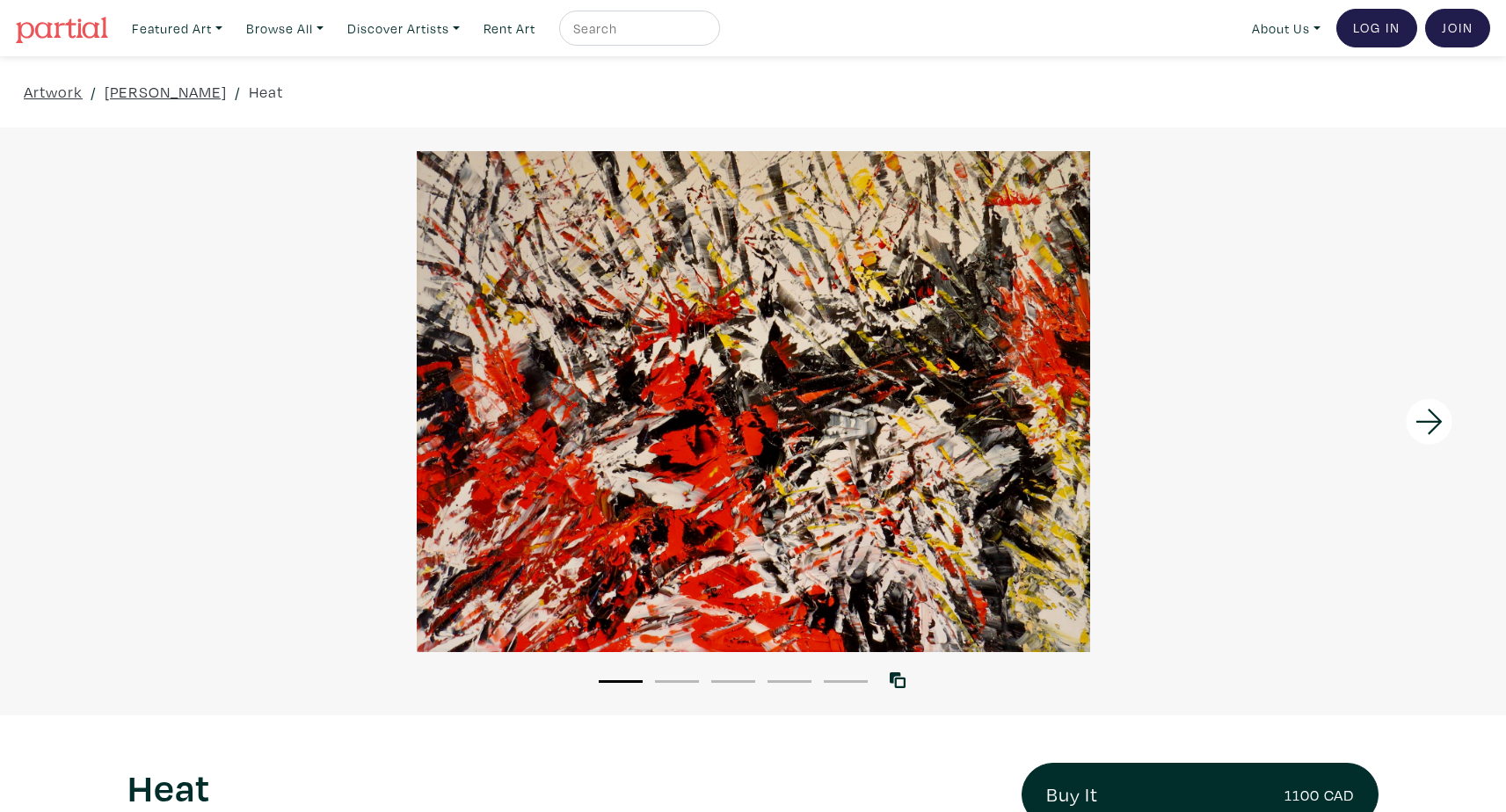
click at [778, 278] on div at bounding box center [753, 401] width 1506 height 501
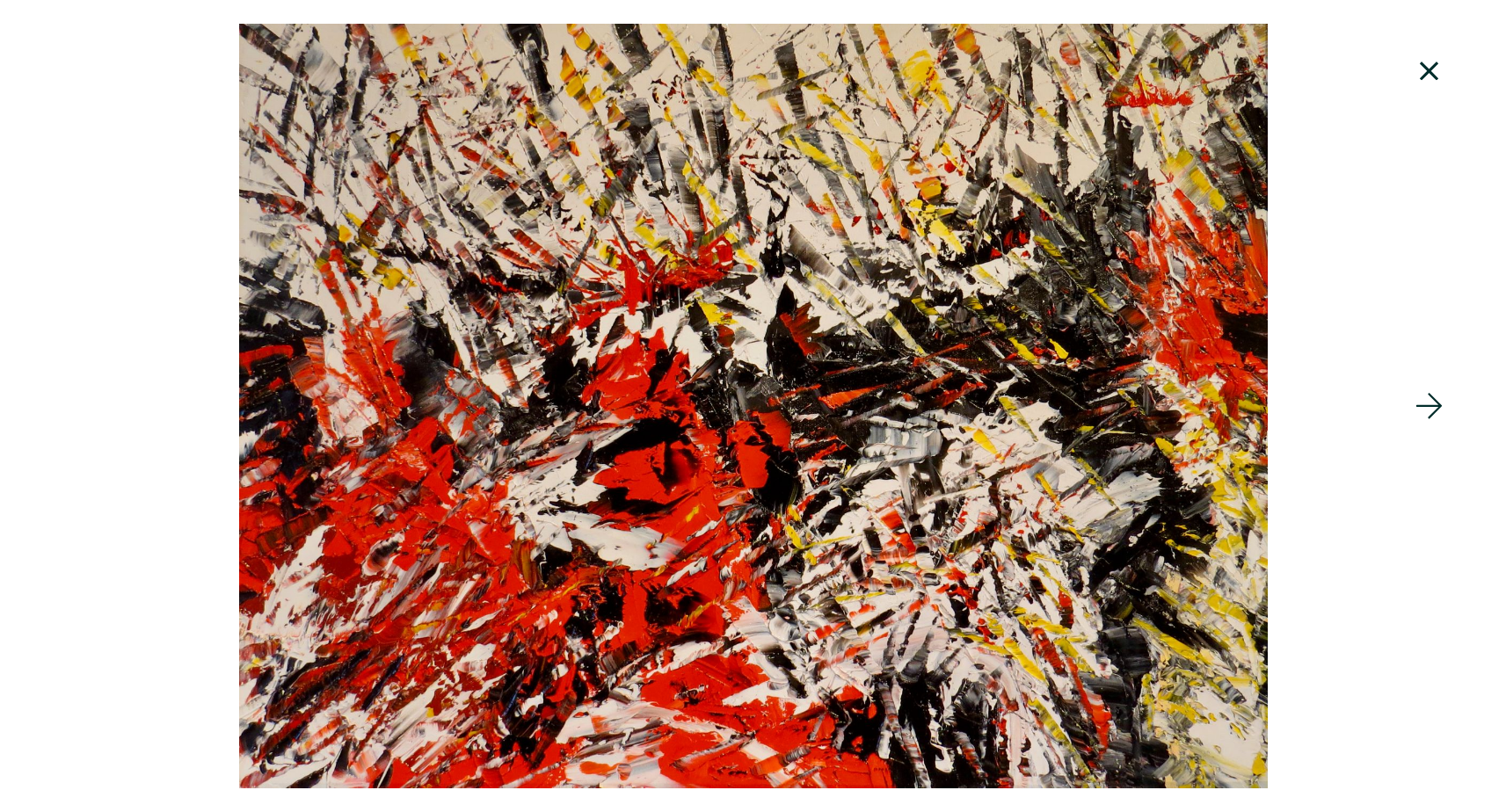
click at [1432, 67] on icon at bounding box center [1429, 71] width 59 height 47
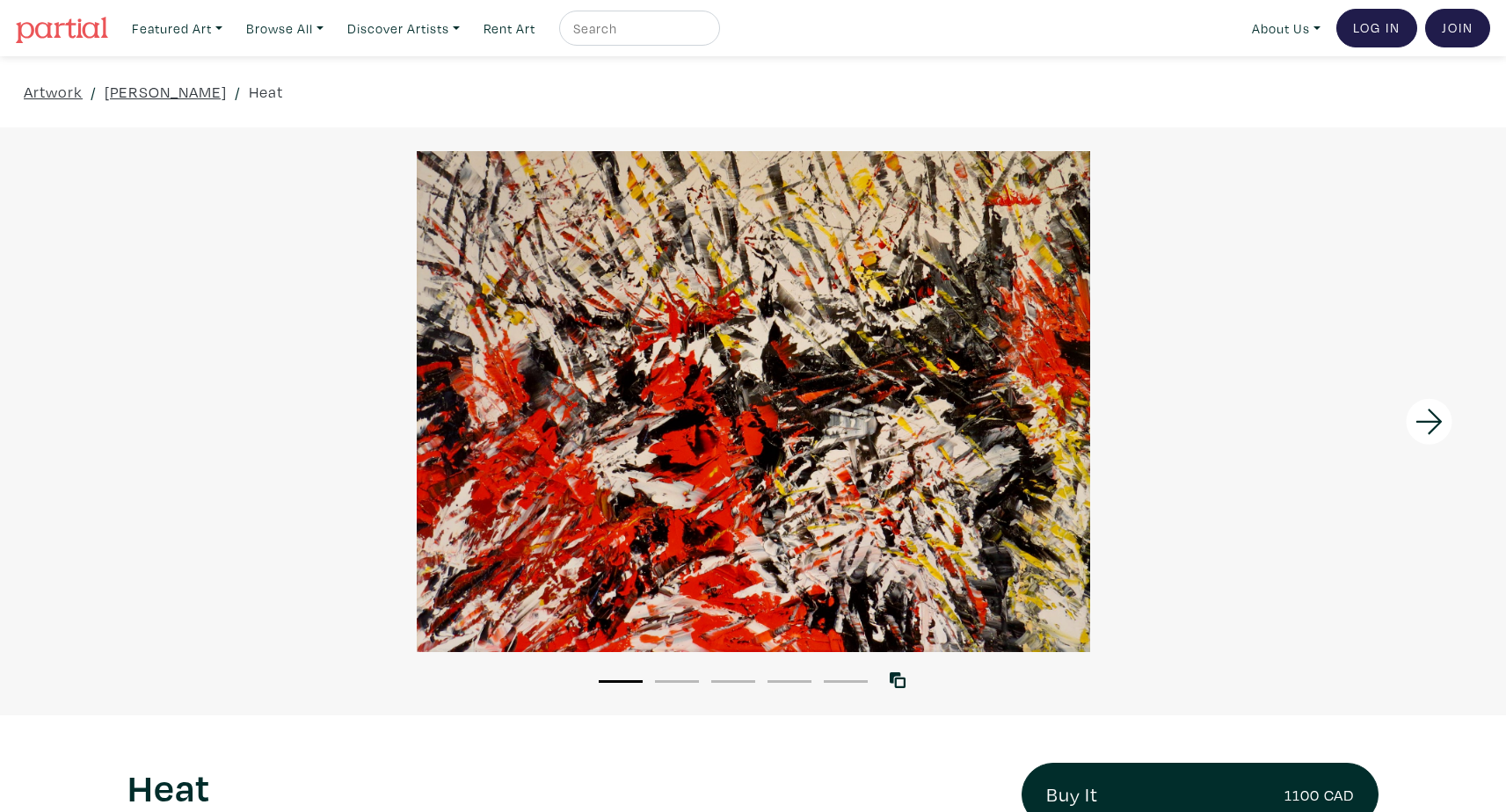
click at [914, 334] on div at bounding box center [753, 401] width 1506 height 501
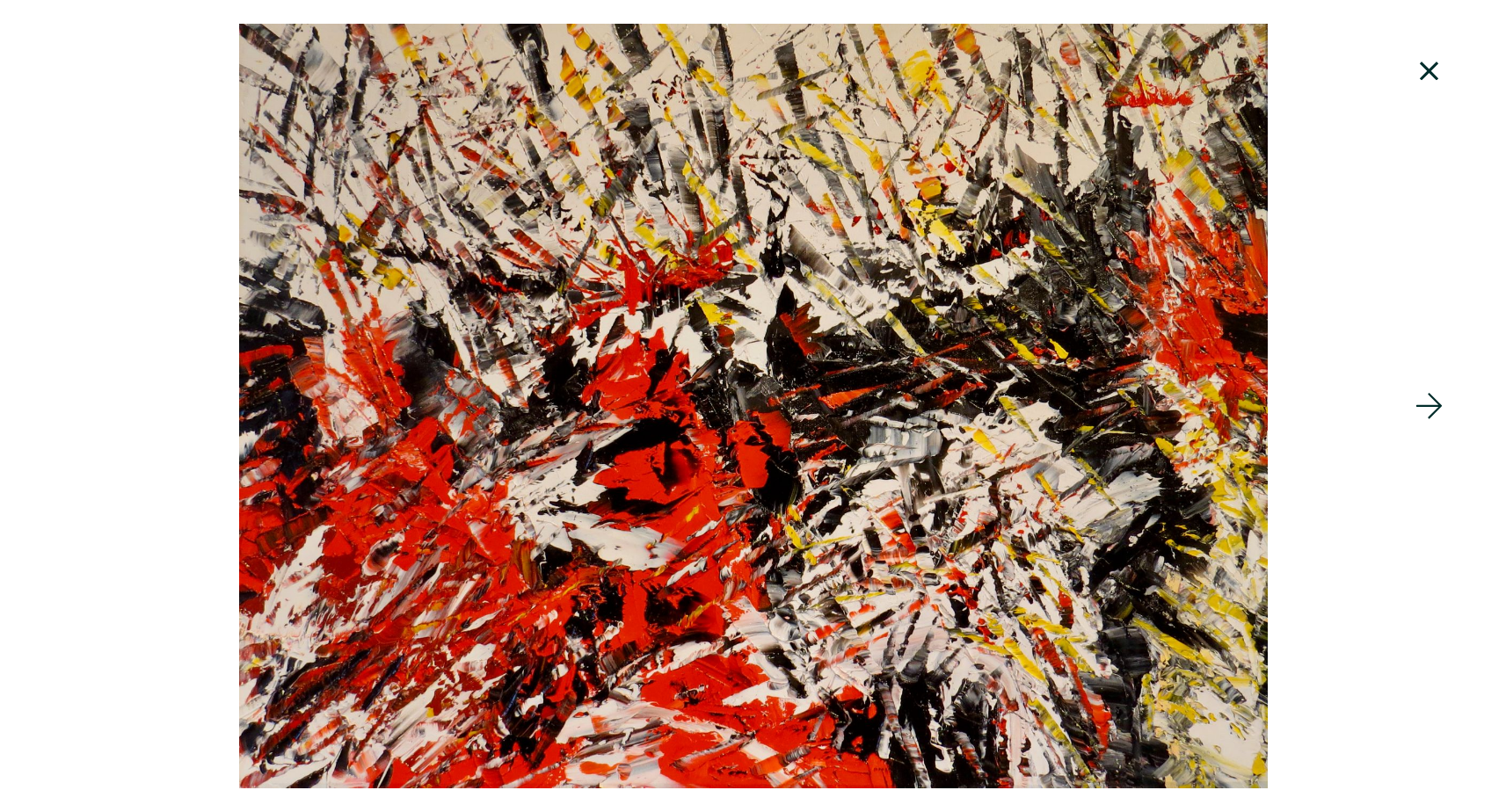
click at [1439, 66] on icon at bounding box center [1429, 71] width 59 height 47
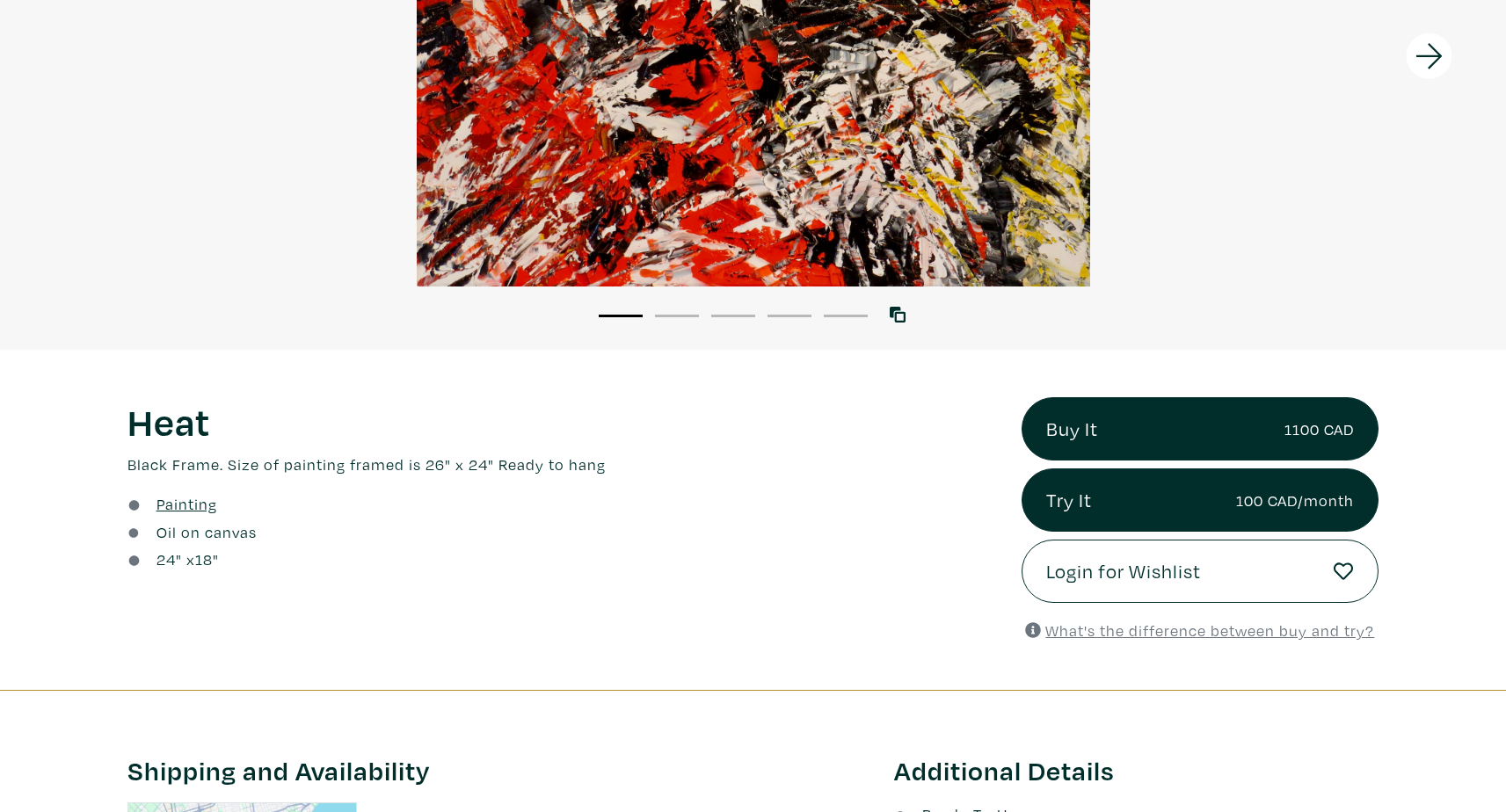
scroll to position [529, 0]
